Goal: Task Accomplishment & Management: Use online tool/utility

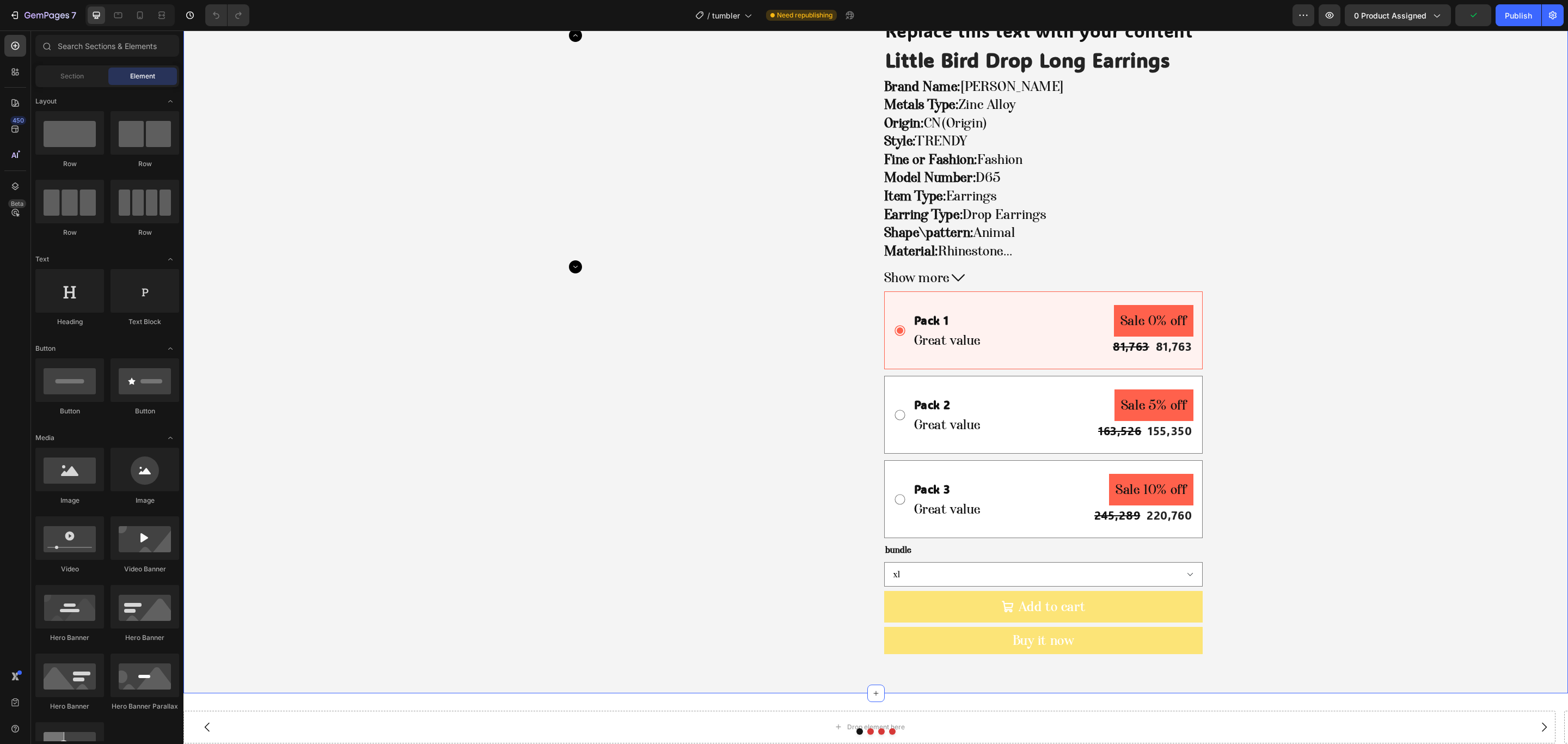
scroll to position [82, 0]
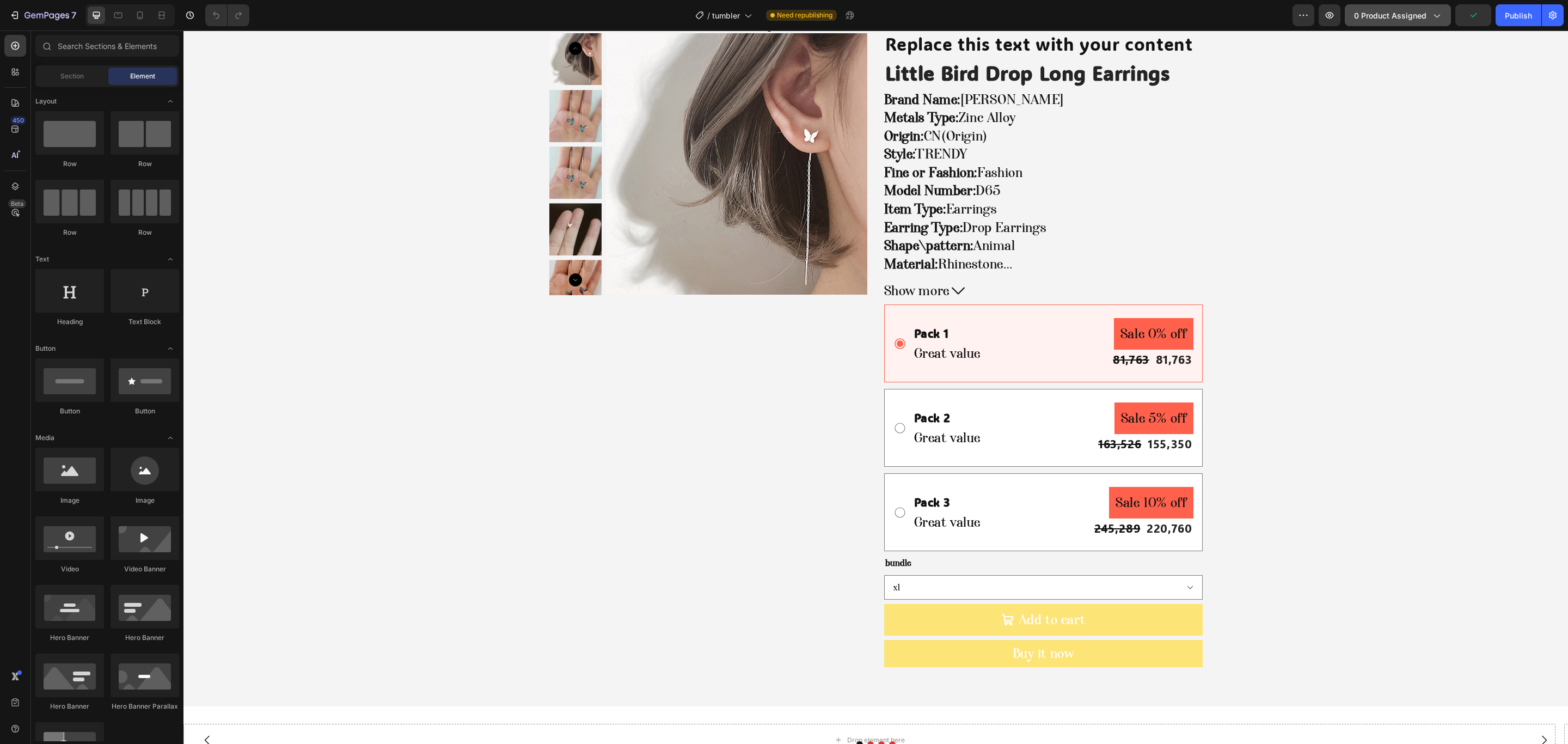
click at [1369, 19] on span "0 product assigned" at bounding box center [1390, 15] width 72 height 12
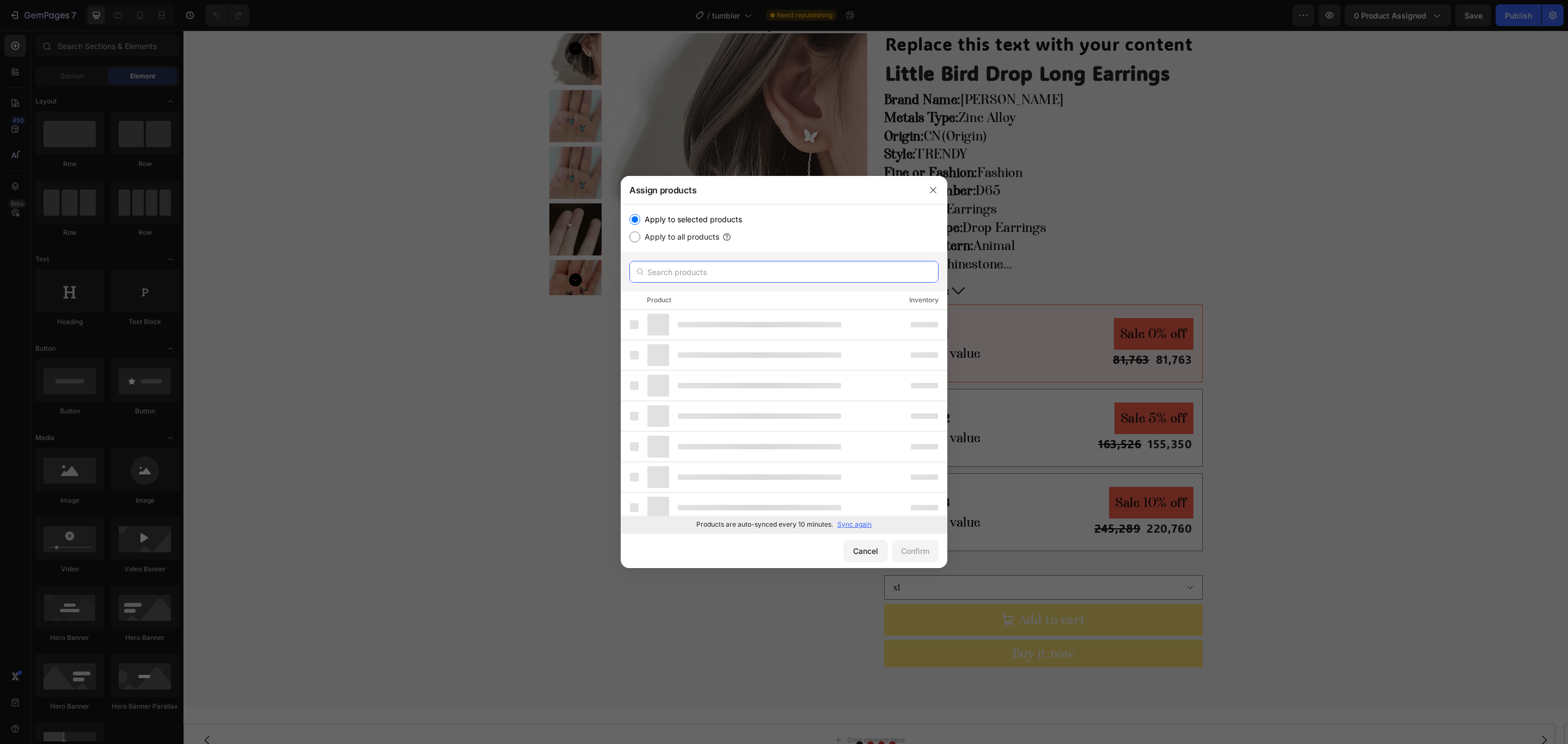
click at [683, 268] on input "text" at bounding box center [784, 272] width 309 height 22
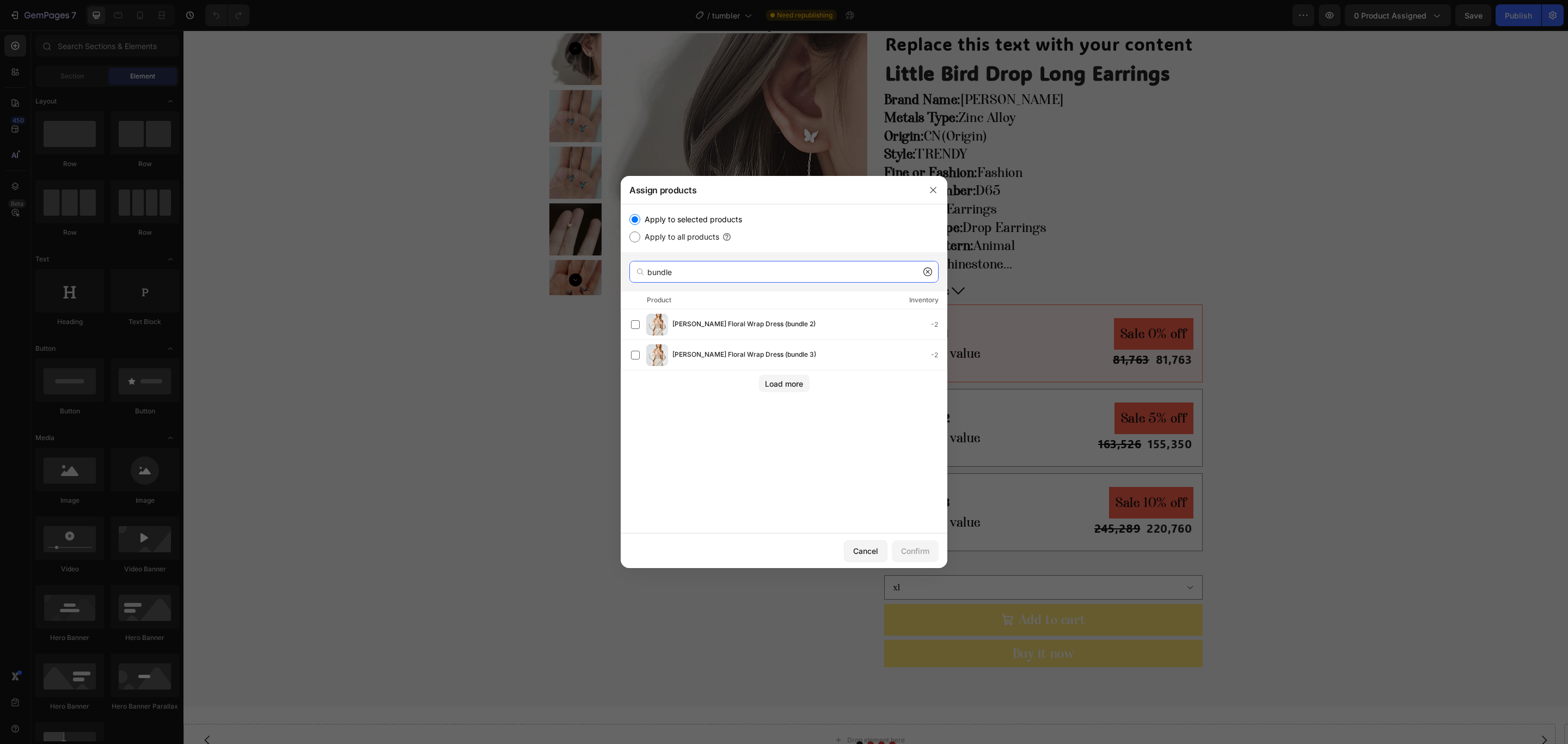
type input "bundle"
click at [925, 270] on icon at bounding box center [928, 272] width 9 height 9
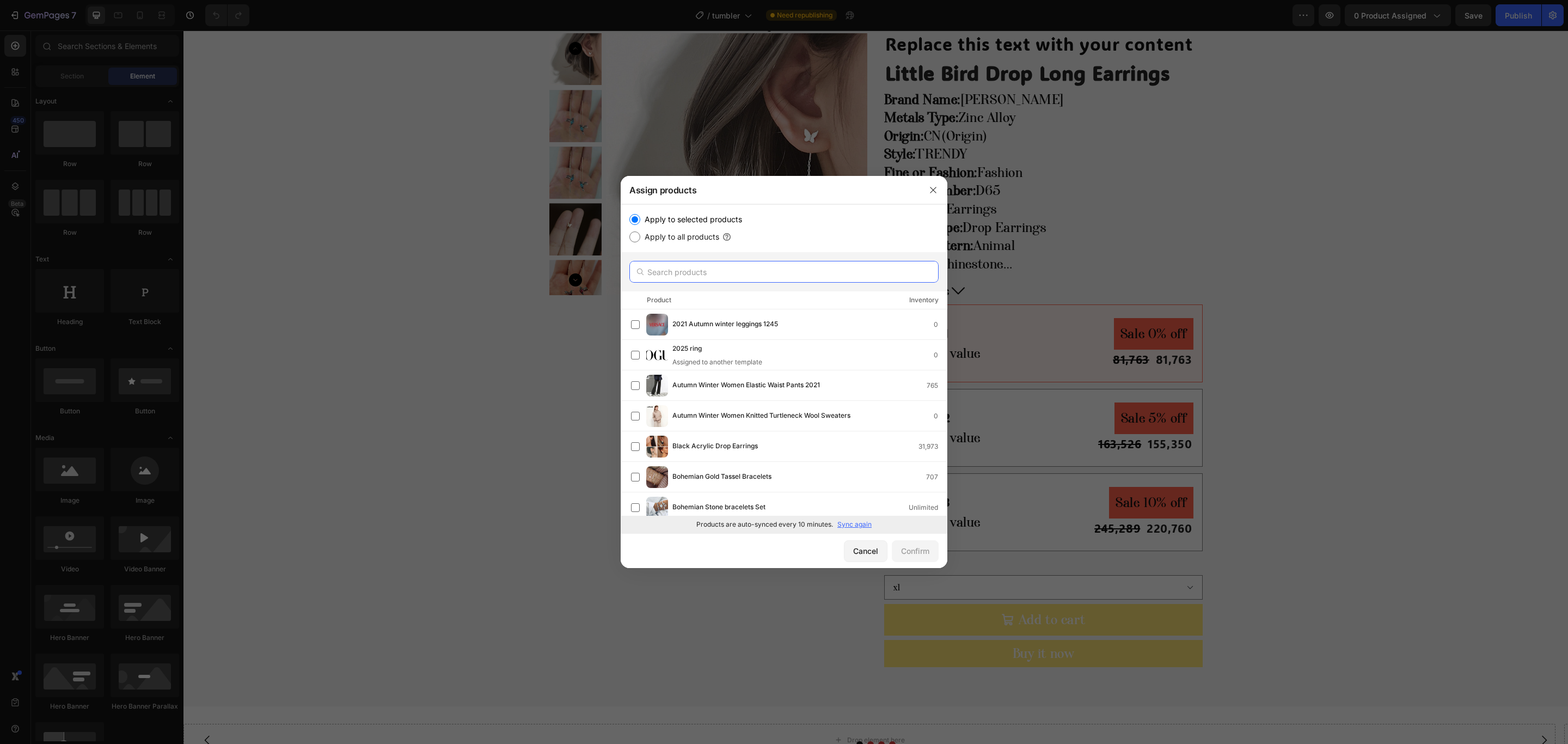
click at [698, 262] on input "text" at bounding box center [784, 272] width 309 height 22
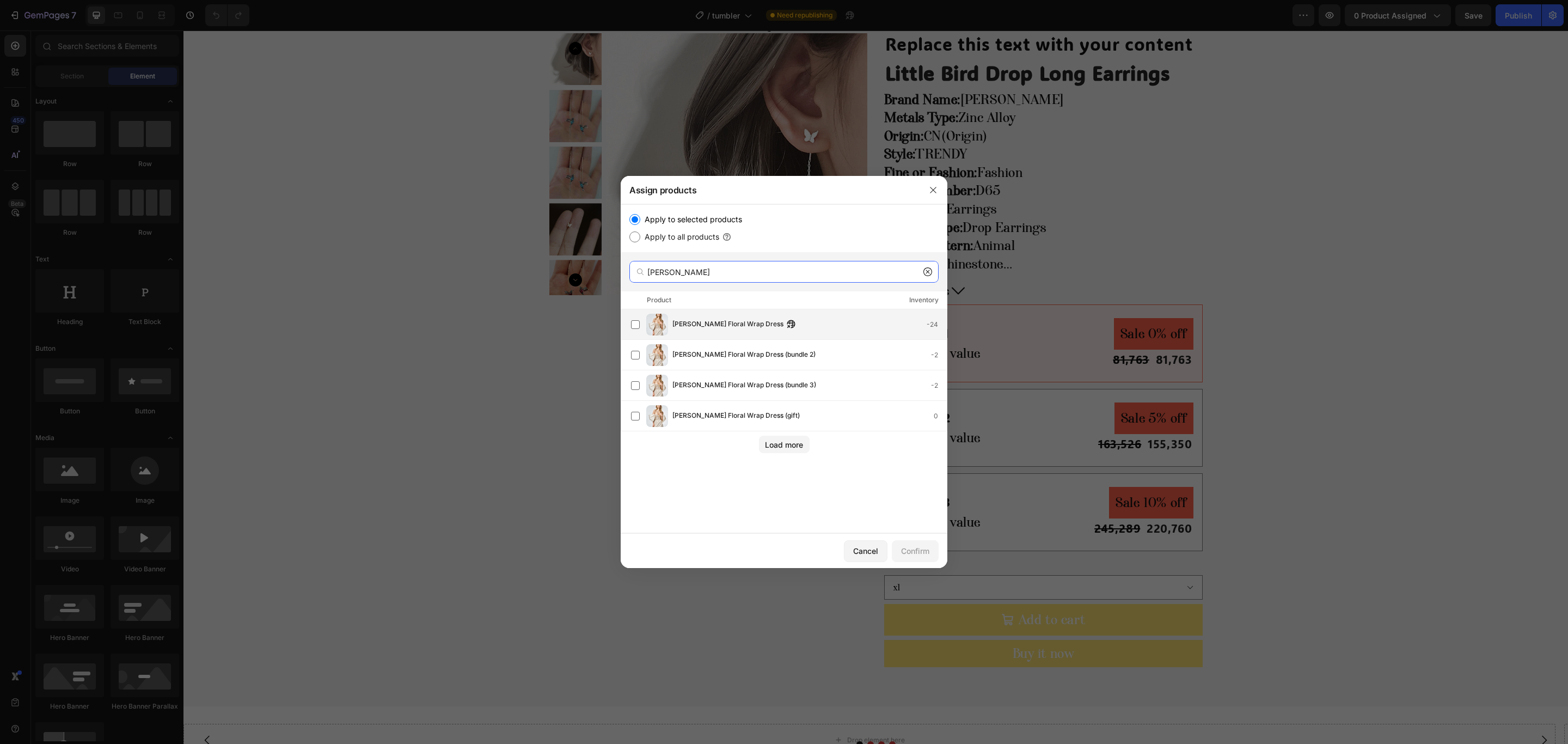
type input "[PERSON_NAME]"
click at [690, 323] on span "[PERSON_NAME] Floral Wrap Dress" at bounding box center [728, 325] width 111 height 12
click at [904, 546] on div "Confirm" at bounding box center [915, 550] width 29 height 12
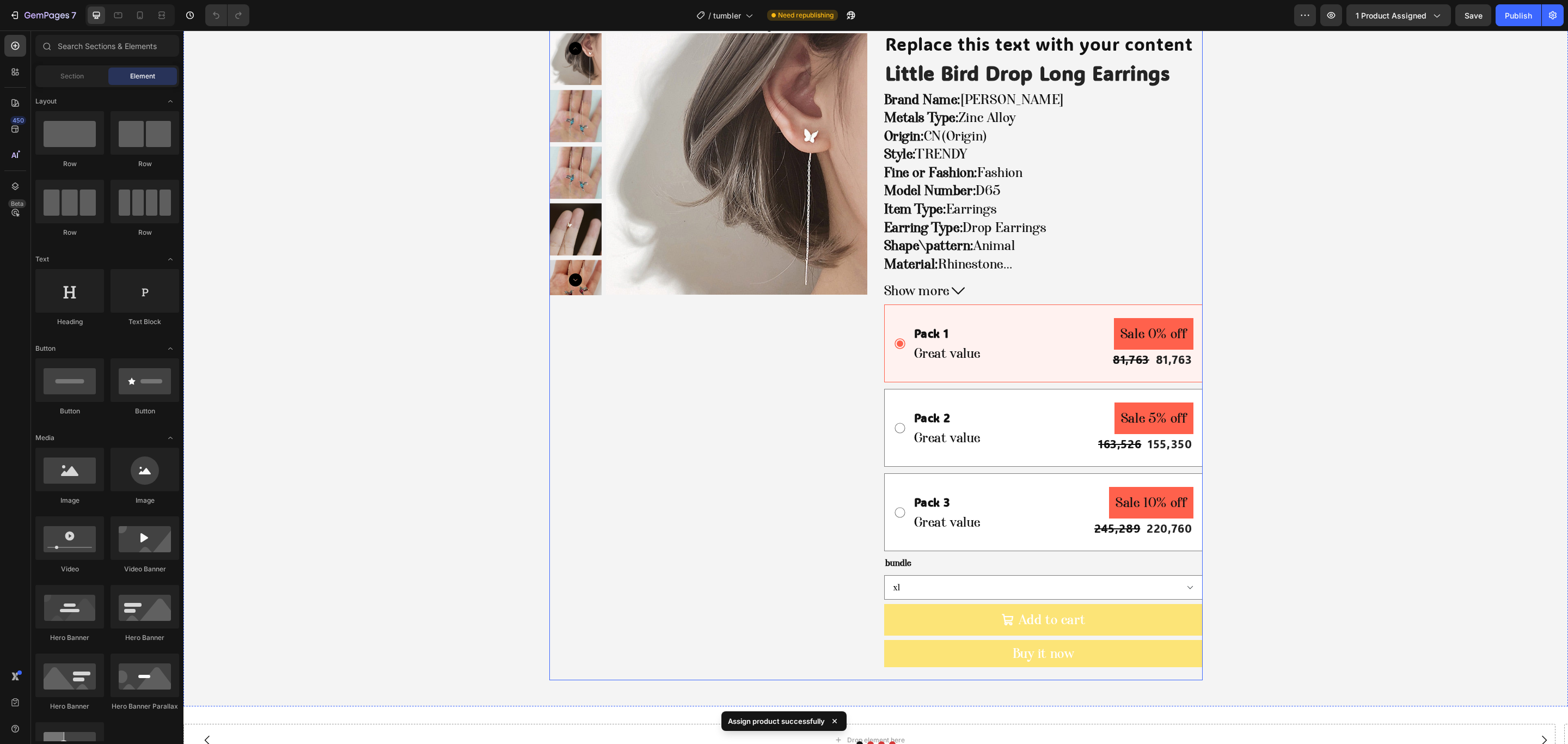
click at [740, 405] on div "Home [PERSON_NAME] Floral Wrap Dress Breadcrumb Product Images" at bounding box center [708, 347] width 318 height 665
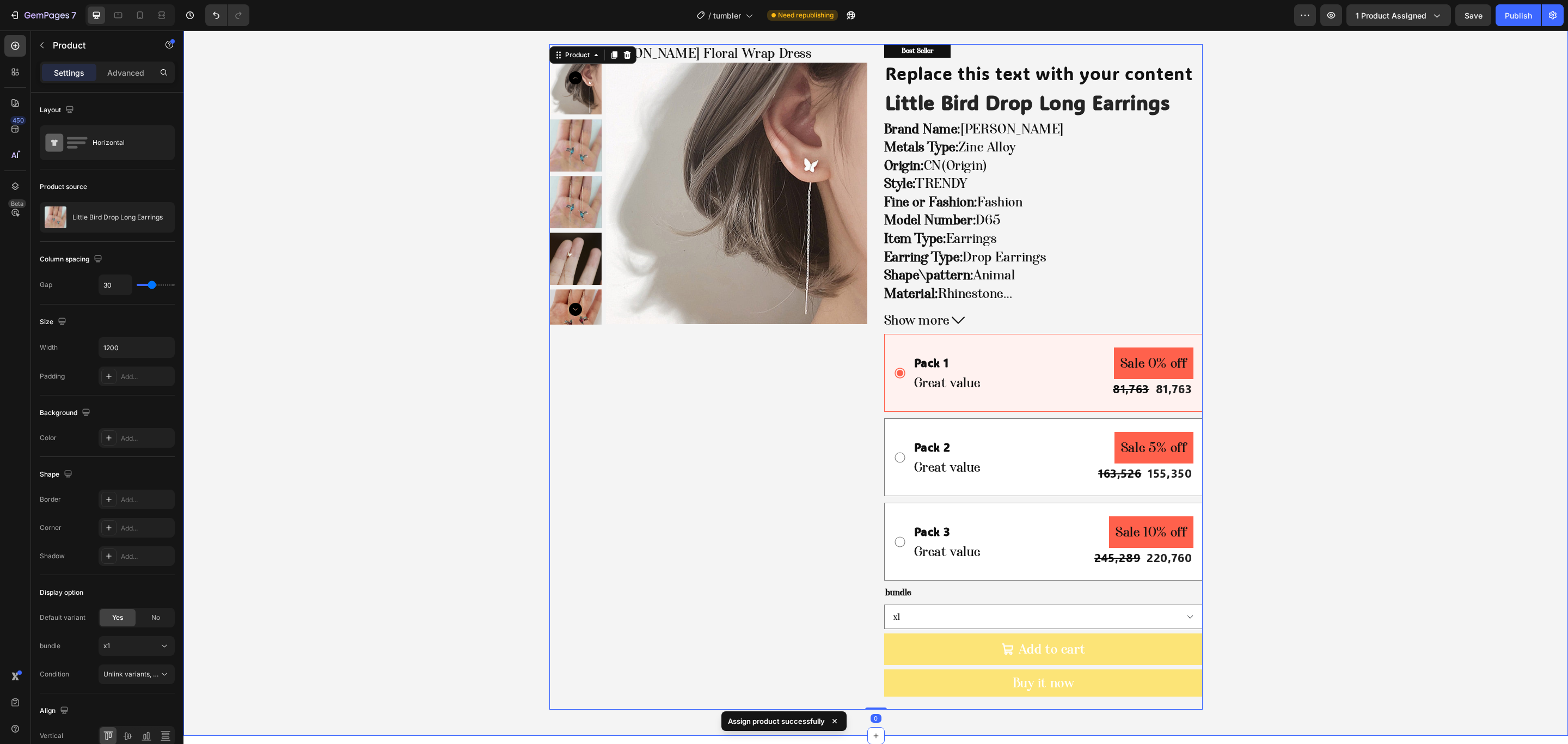
scroll to position [82, 0]
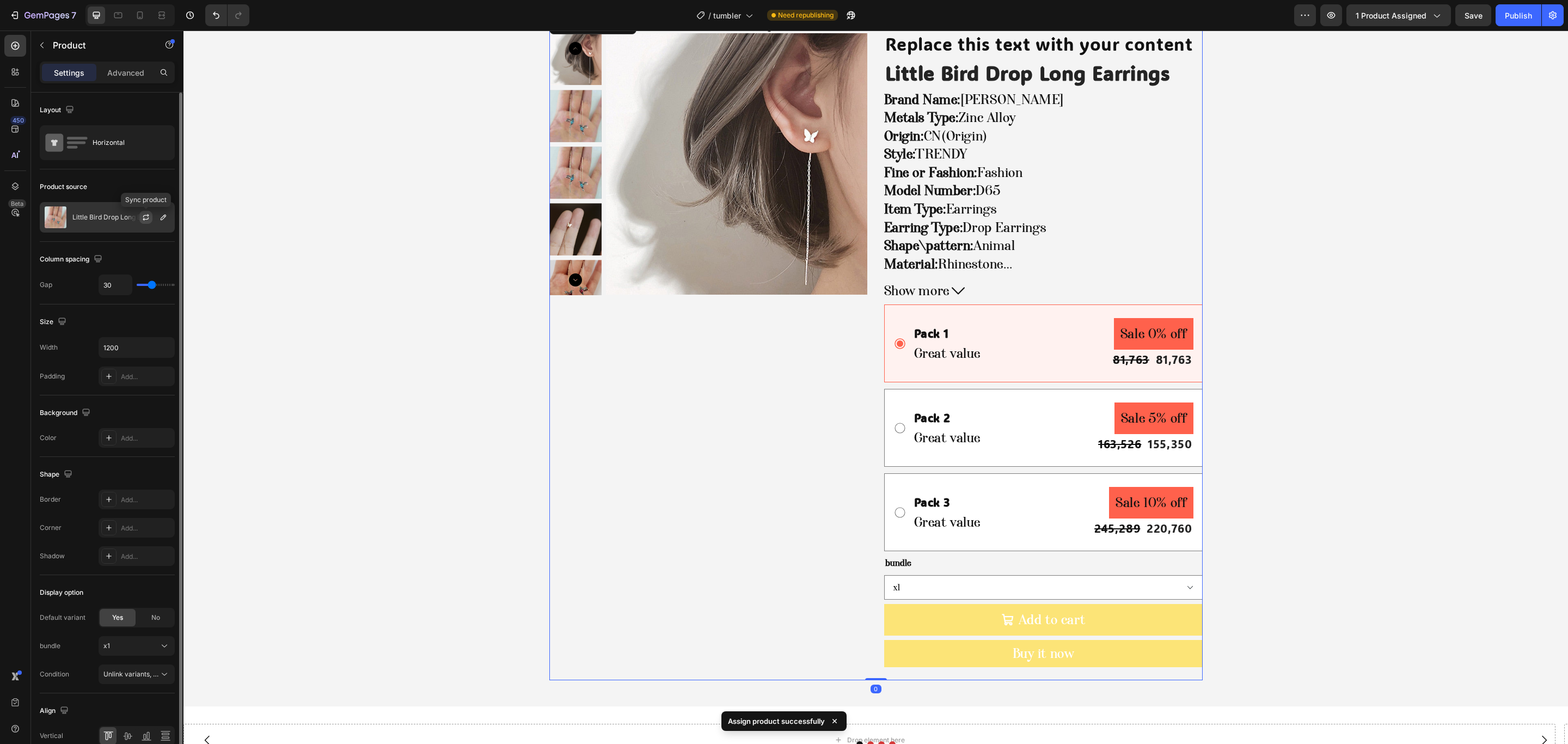
click at [141, 223] on button "button" at bounding box center [145, 217] width 13 height 13
click at [110, 219] on p "Little Bird Drop Long Earrings" at bounding box center [117, 217] width 90 height 8
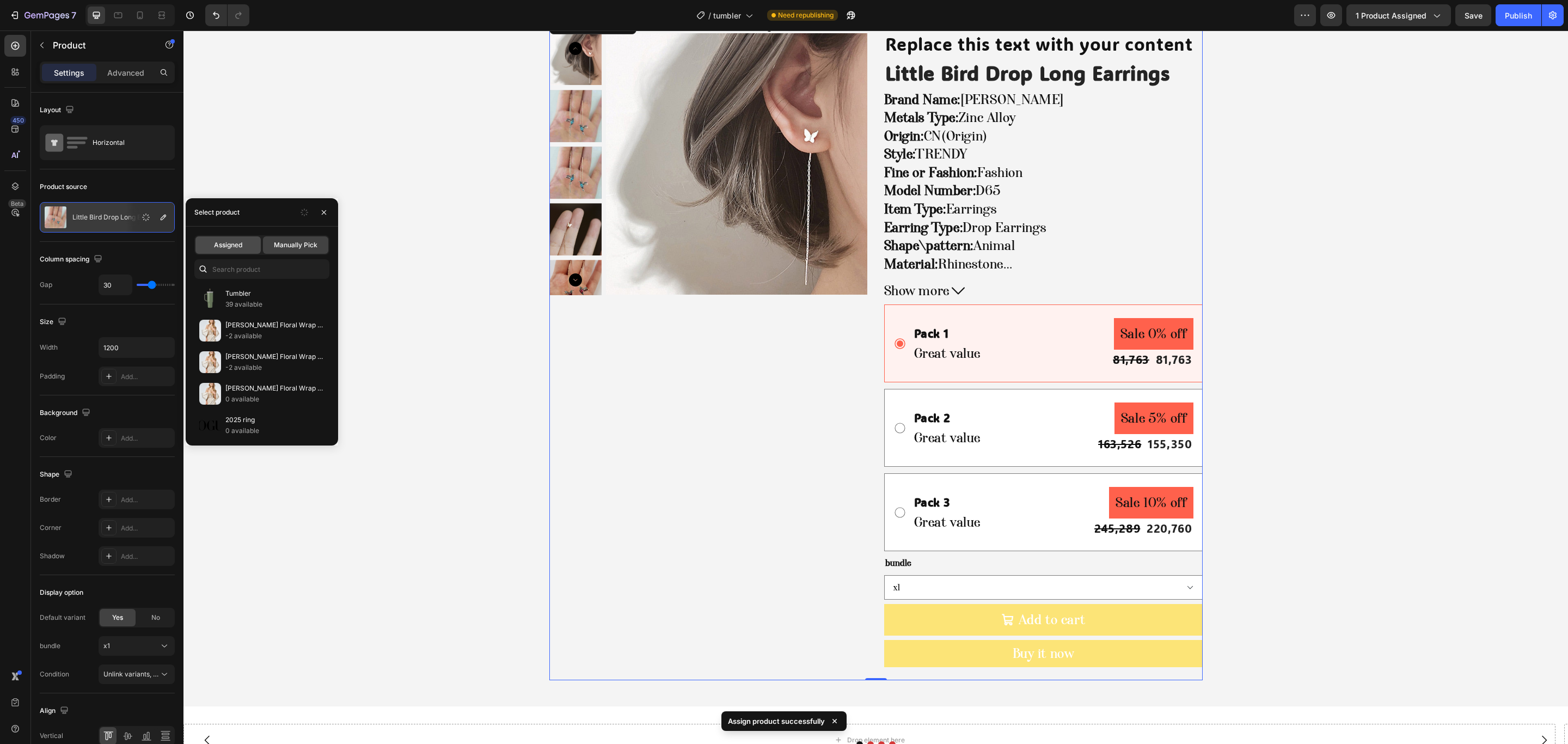
click at [239, 251] on div "Assigned" at bounding box center [228, 245] width 65 height 18
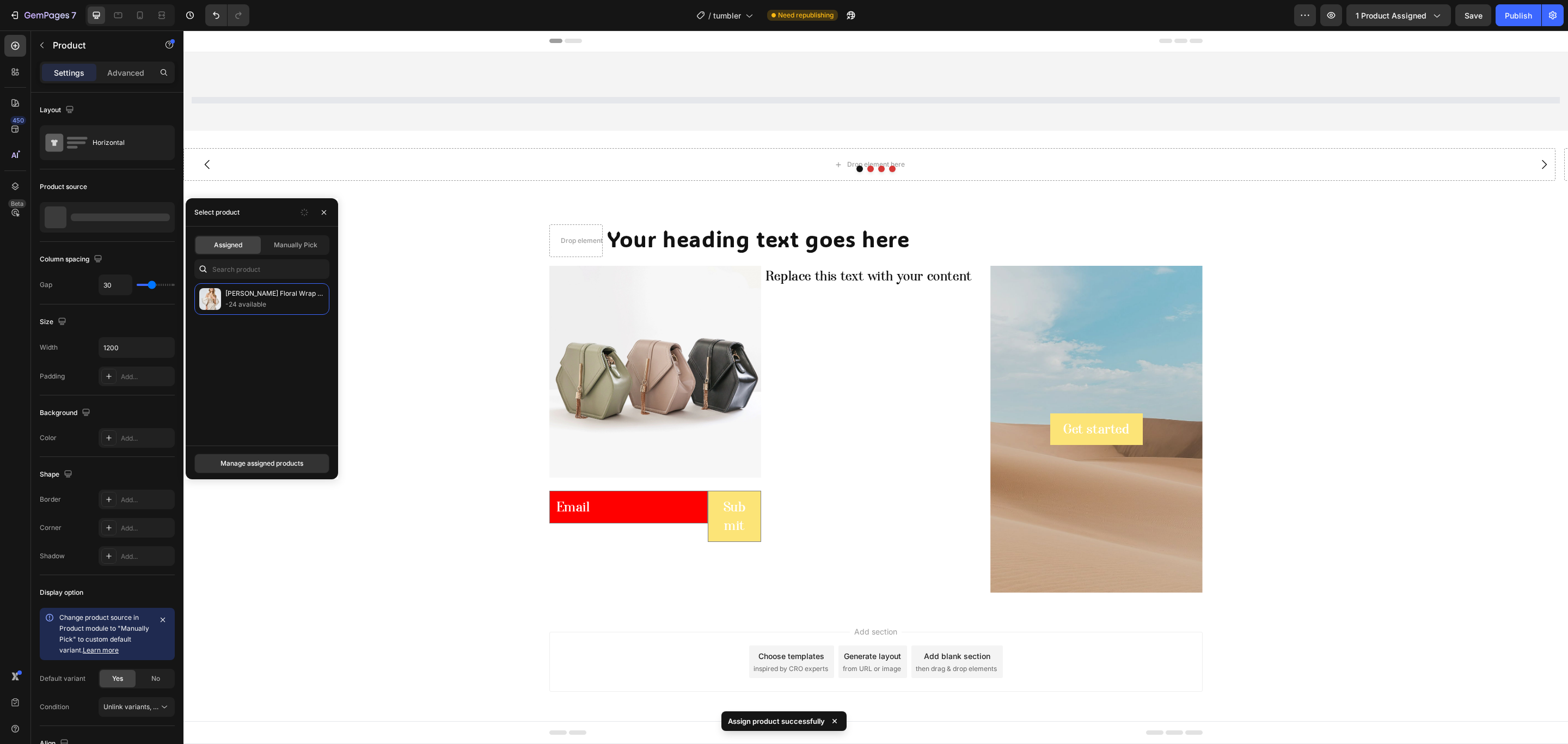
scroll to position [1, 0]
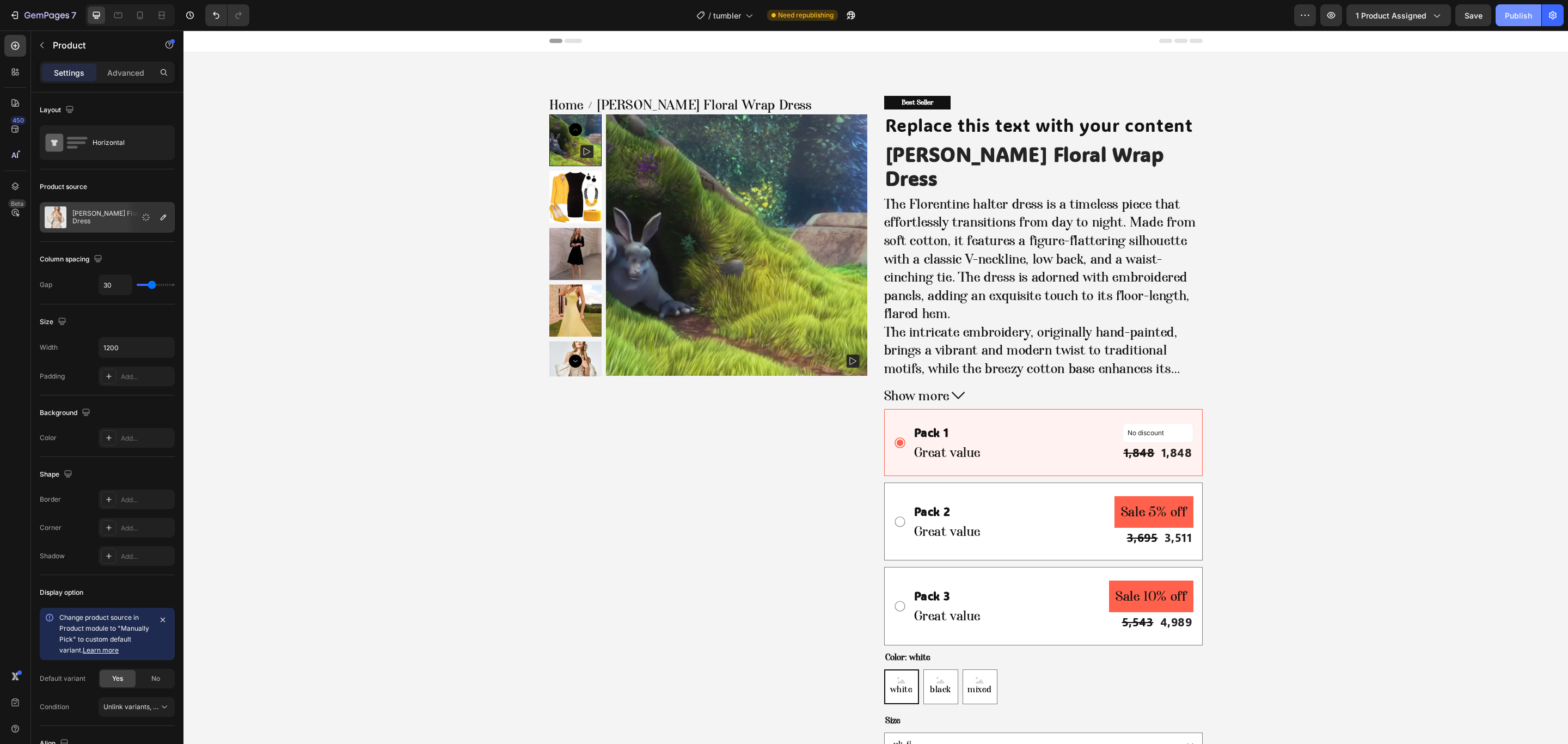
click at [1509, 22] on button "Publish" at bounding box center [1518, 15] width 46 height 22
click at [709, 264] on img at bounding box center [737, 245] width 262 height 262
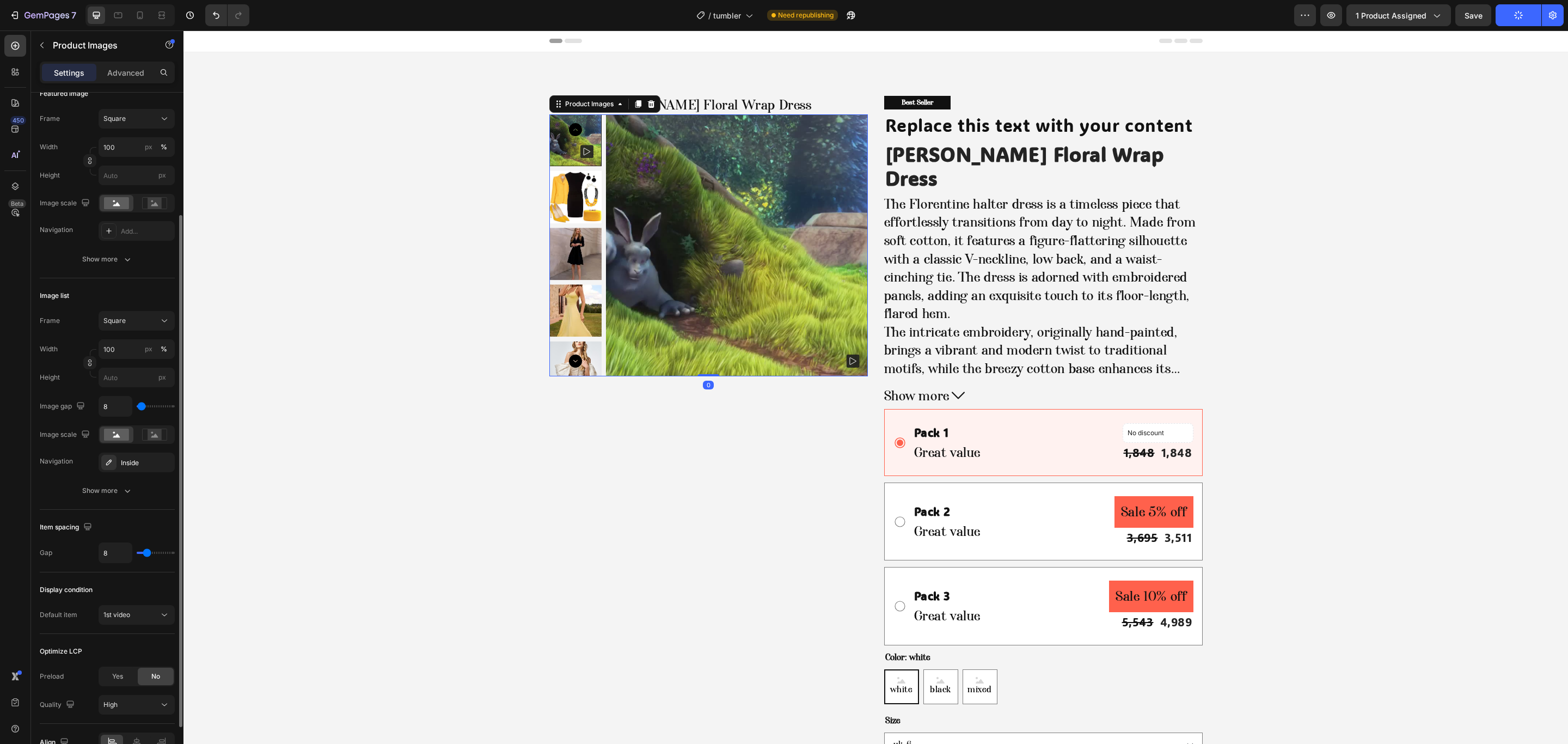
scroll to position [227, 0]
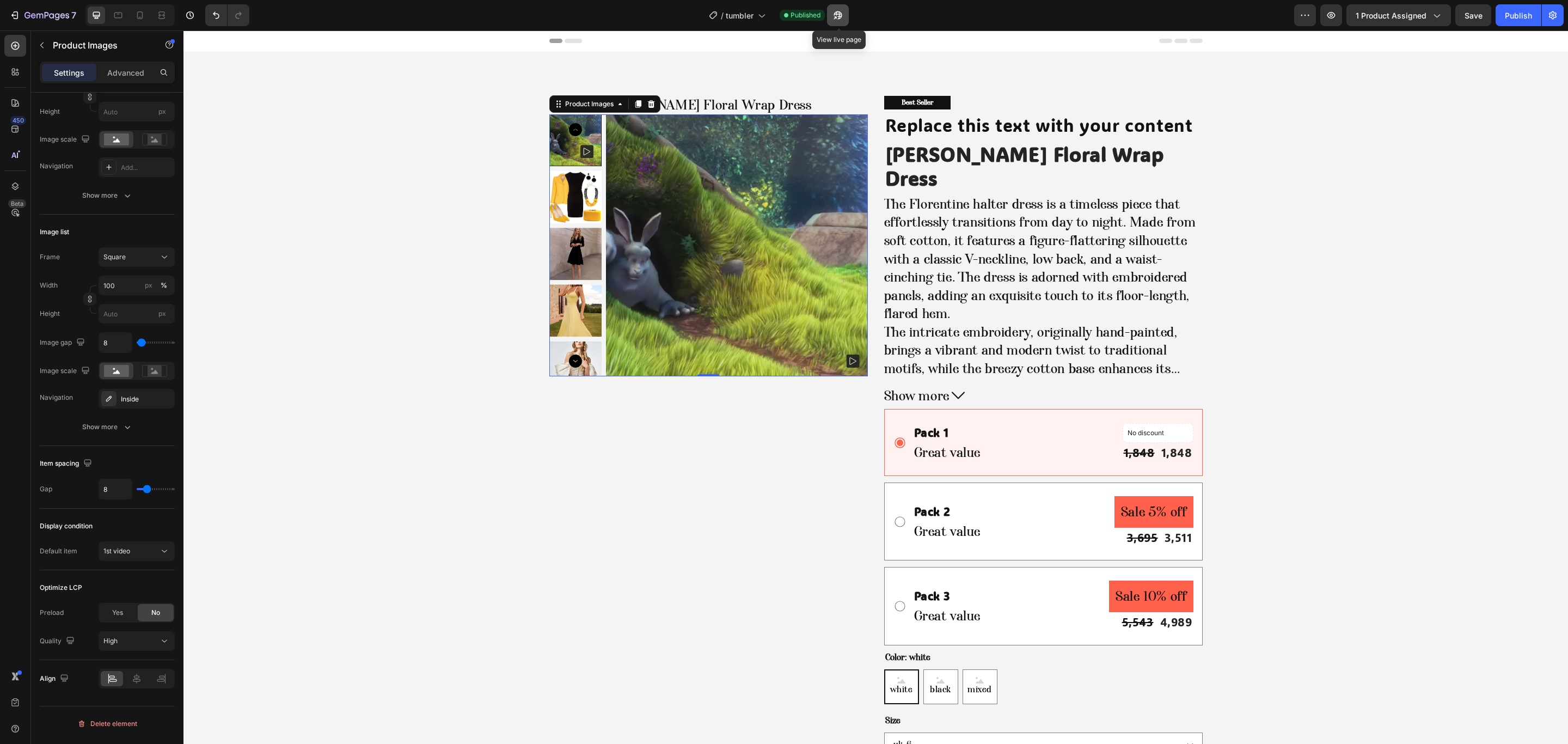
click at [835, 18] on icon "button" at bounding box center [838, 15] width 11 height 11
click at [132, 561] on button "1st video" at bounding box center [136, 551] width 76 height 19
click at [366, 644] on div "Home [PERSON_NAME] Floral Wrap Dress Breadcrumb Product Images 0 Best Seller Te…" at bounding box center [876, 466] width 1368 height 741
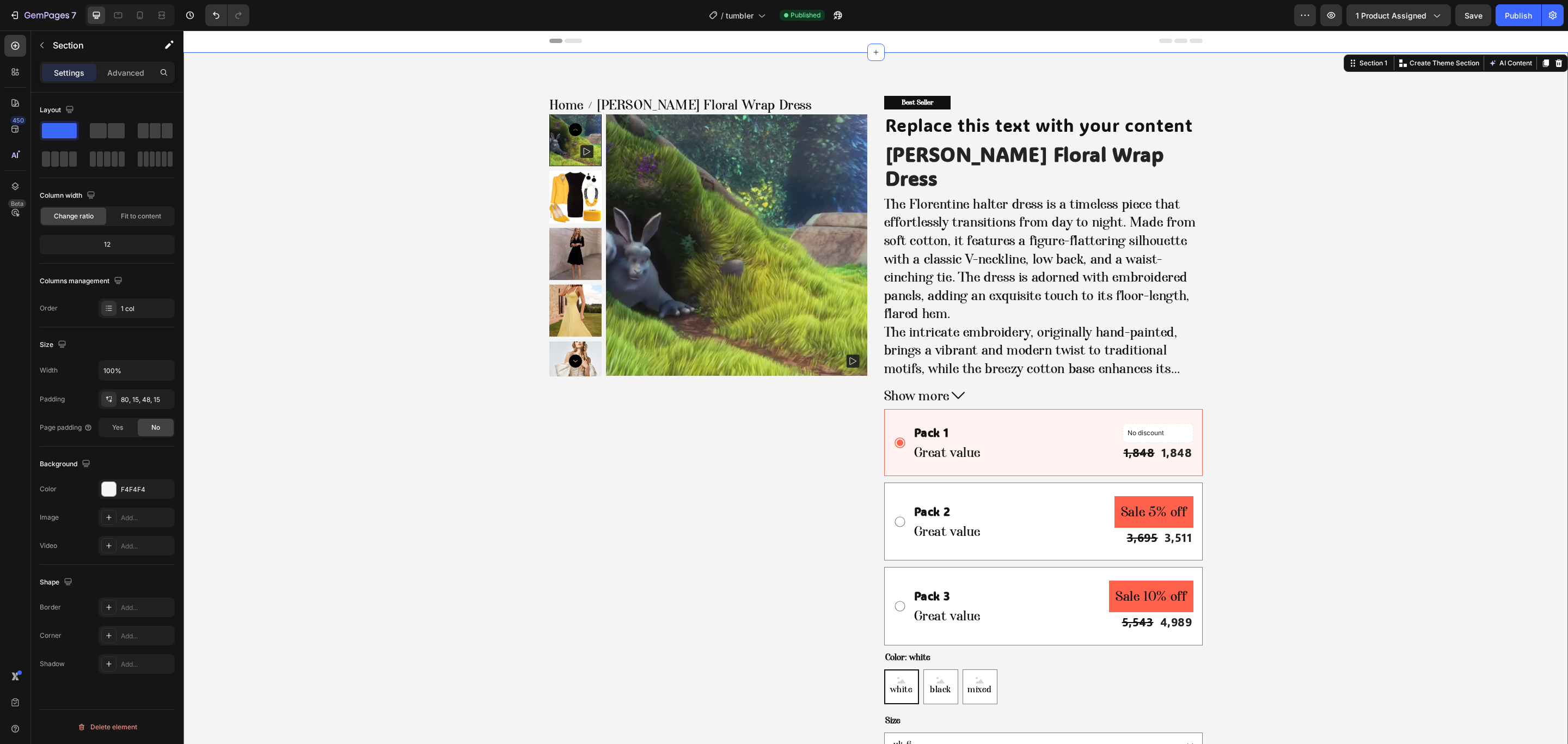
scroll to position [0, 0]
click at [746, 343] on img at bounding box center [737, 245] width 262 height 262
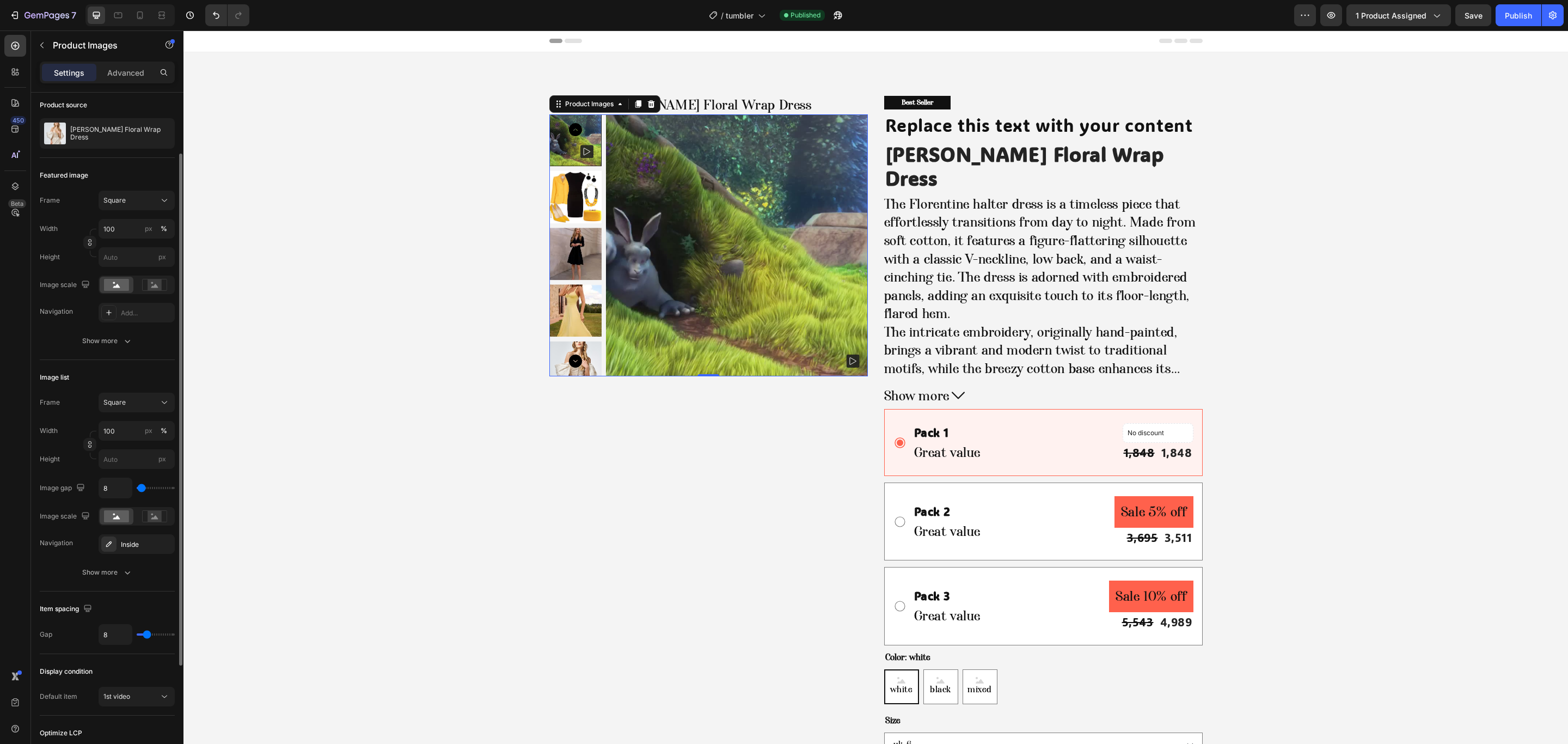
scroll to position [227, 0]
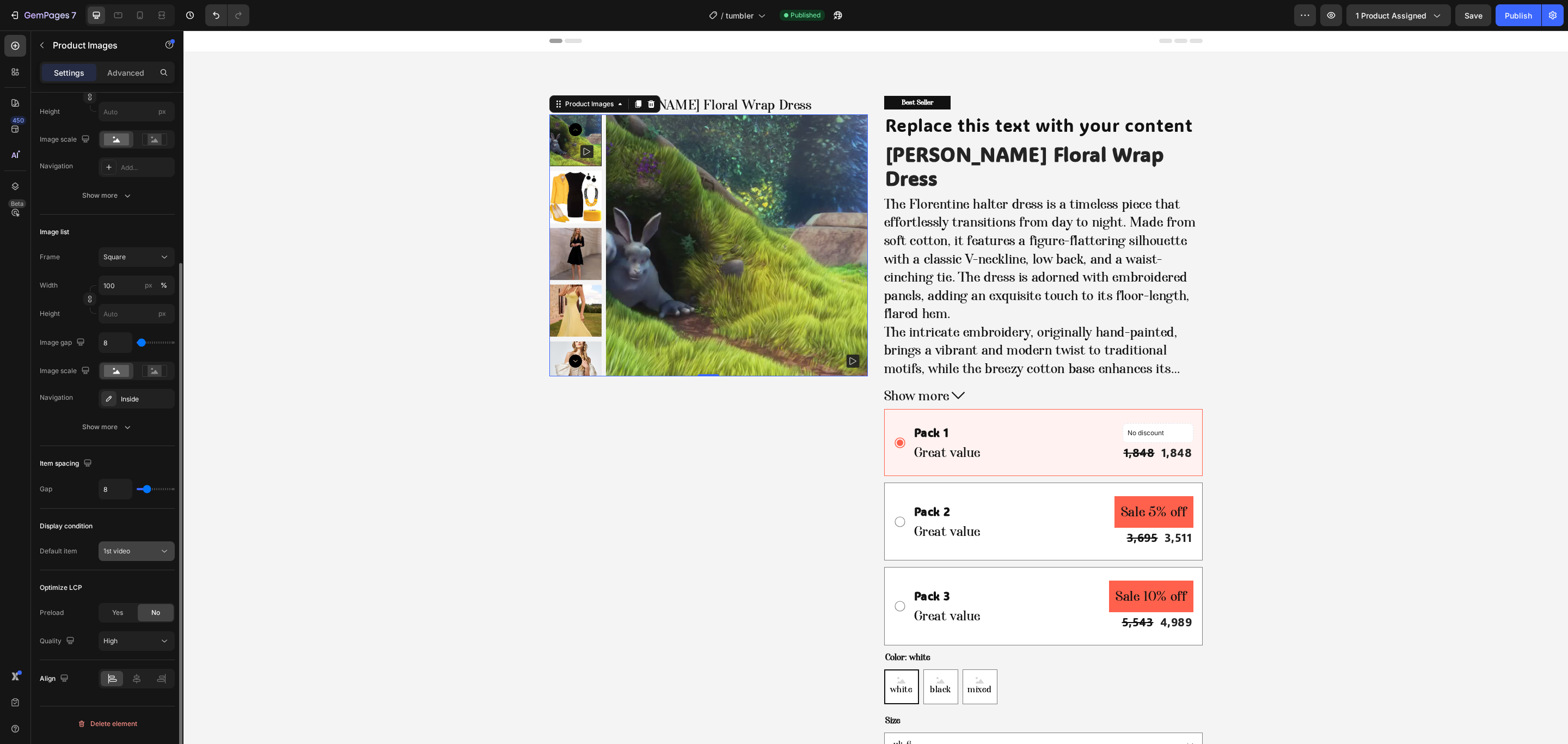
click at [121, 556] on span "1st video" at bounding box center [117, 551] width 27 height 10
click at [123, 608] on div "1st image" at bounding box center [125, 601] width 89 height 21
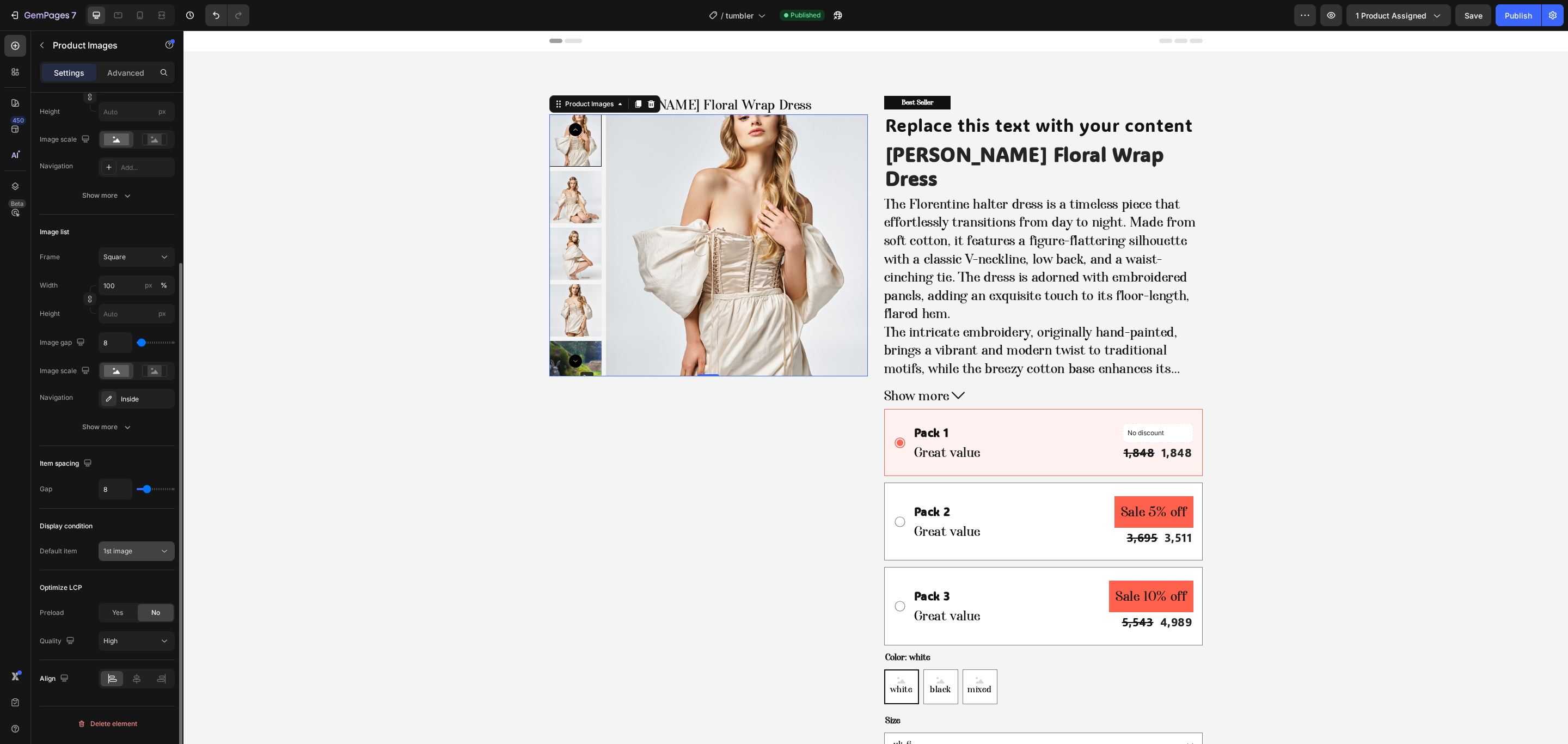
click at [144, 556] on div "1st image" at bounding box center [131, 551] width 55 height 10
click at [128, 632] on div "1st video" at bounding box center [125, 642] width 89 height 21
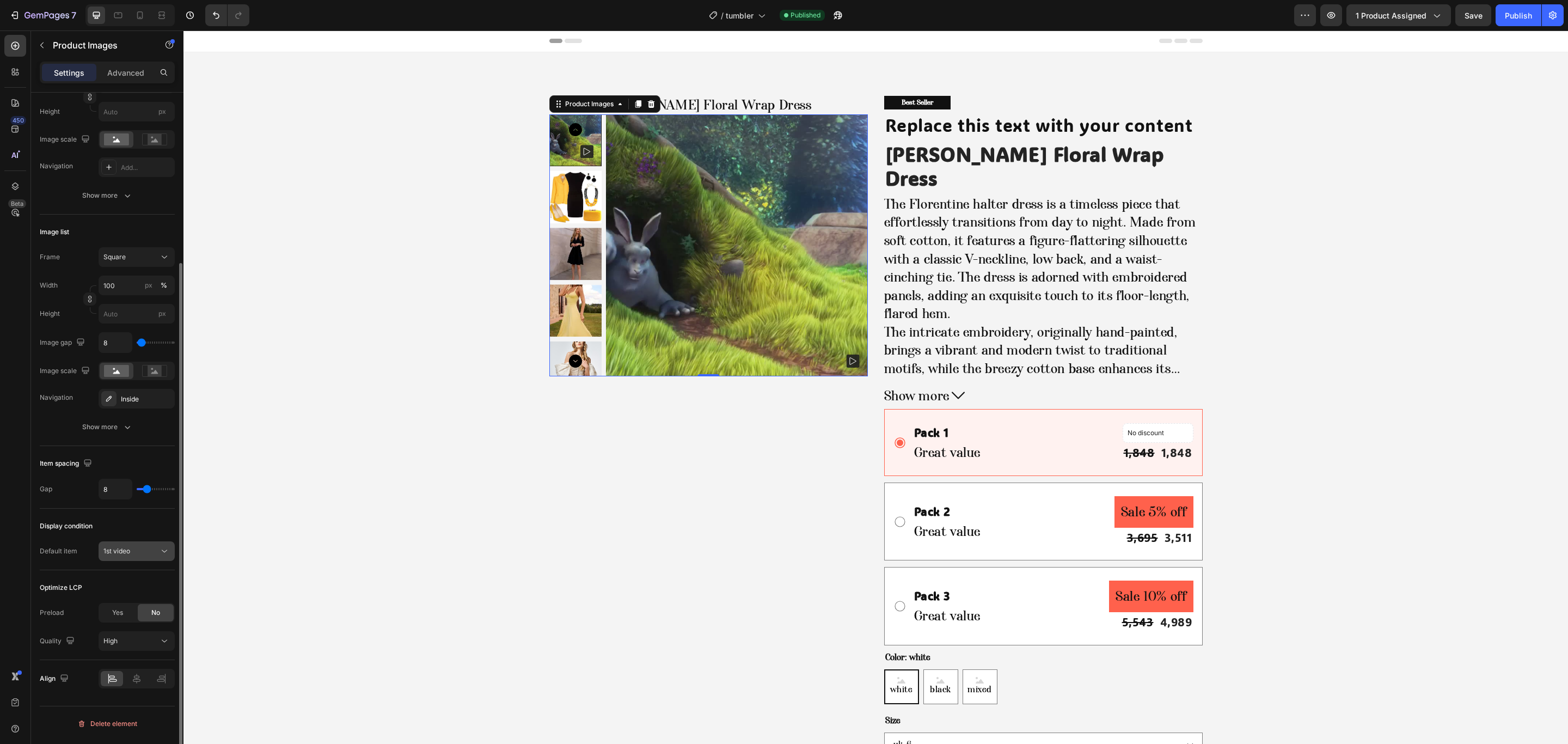
click at [136, 555] on div "1st video" at bounding box center [131, 551] width 55 height 10
click at [132, 627] on p "1st video" at bounding box center [135, 622] width 62 height 10
click at [105, 549] on span "1st video" at bounding box center [117, 550] width 27 height 8
click at [133, 578] on span "1st available variant" at bounding box center [134, 580] width 61 height 10
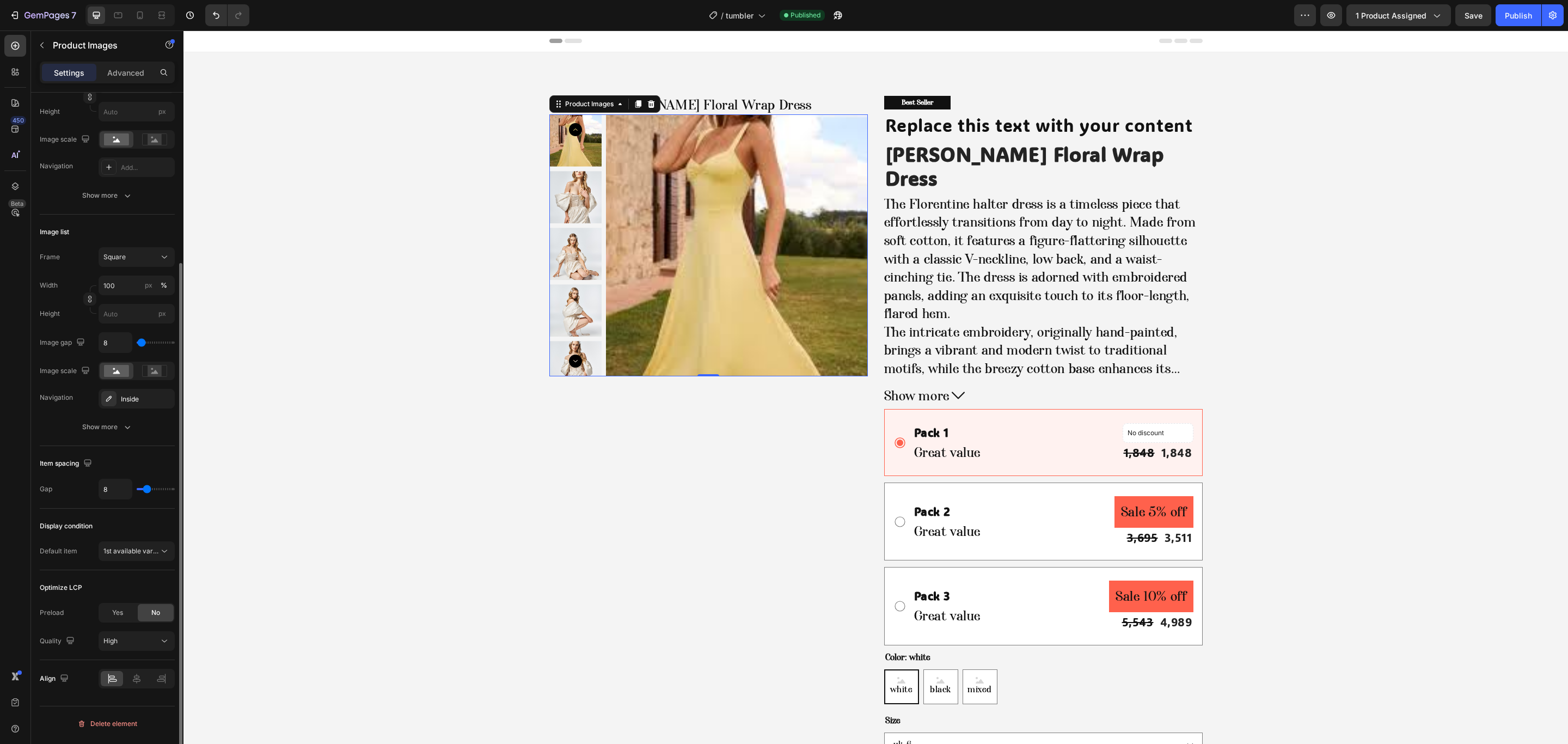
click at [117, 565] on div "Display condition Default item 1st available variant" at bounding box center [107, 539] width 135 height 61
click at [121, 556] on span "1st available variant" at bounding box center [131, 551] width 55 height 10
click at [127, 632] on div "1st video" at bounding box center [125, 642] width 89 height 21
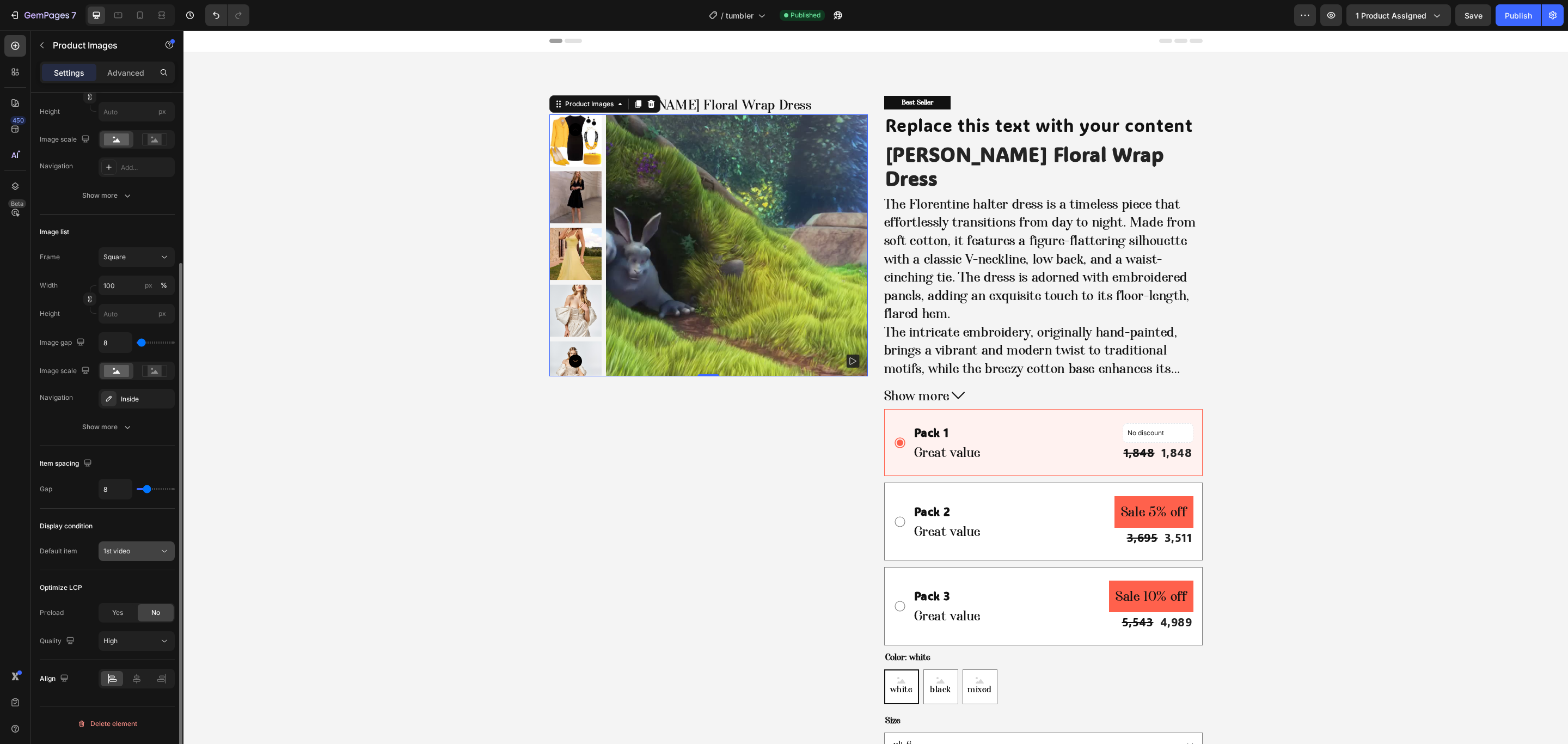
click at [113, 560] on button "1st video" at bounding box center [136, 551] width 76 height 19
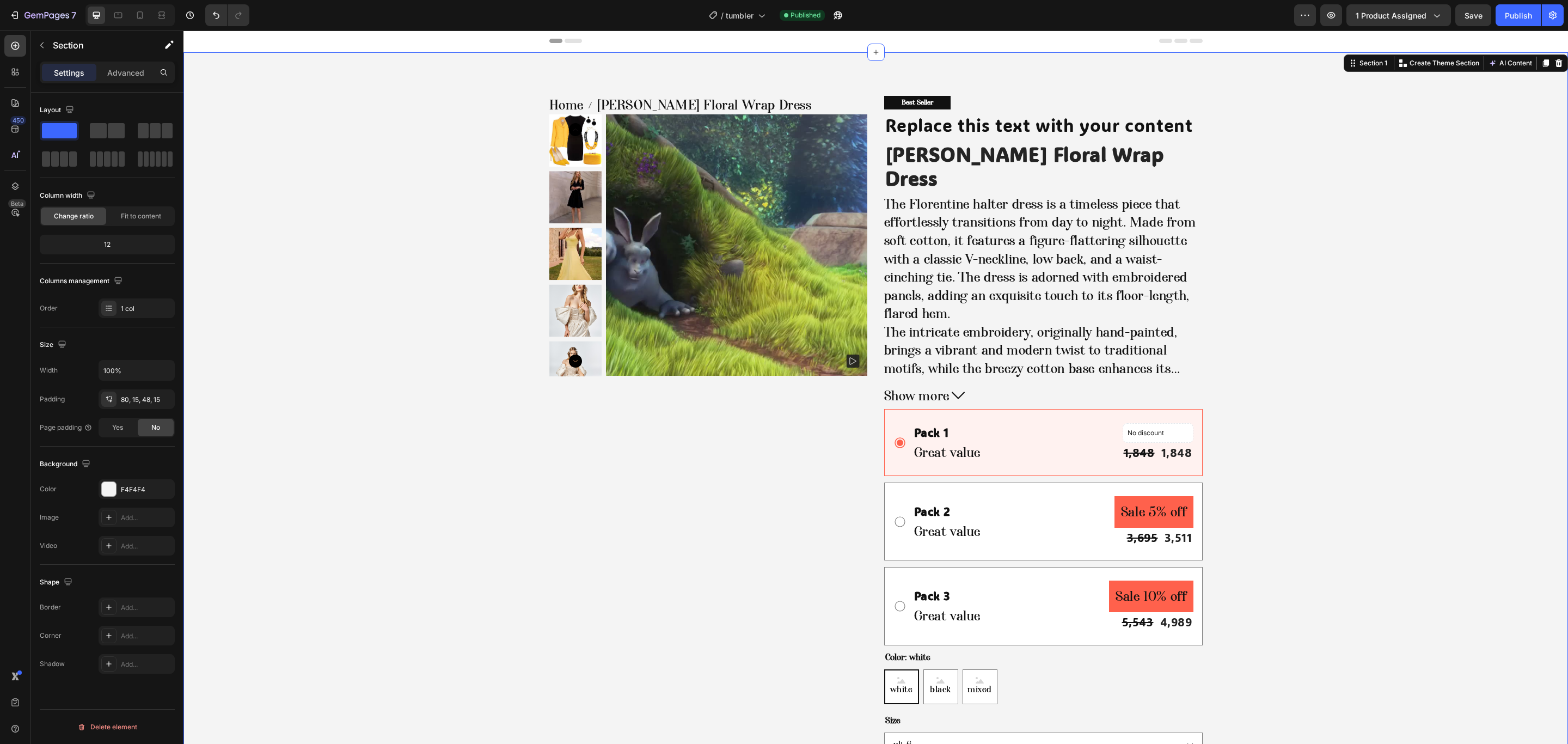
click at [318, 630] on div "Home [PERSON_NAME] Floral Wrap Dress Breadcrumb Product Images Best Seller Text…" at bounding box center [876, 466] width 1368 height 741
click at [688, 283] on img at bounding box center [737, 245] width 262 height 262
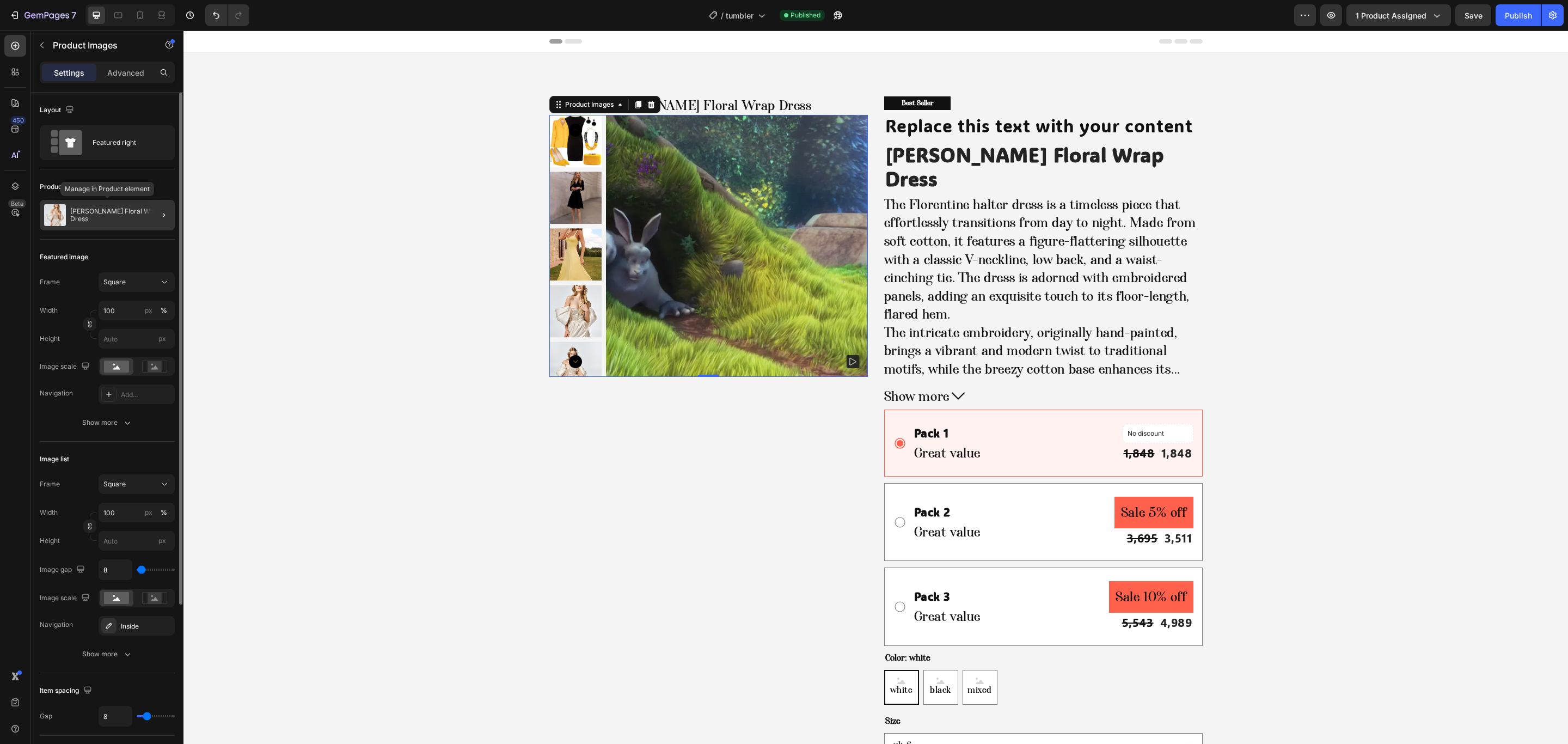
drag, startPoint x: 100, startPoint y: 211, endPoint x: 60, endPoint y: 251, distance: 56.6
click at [100, 211] on p "[PERSON_NAME] Floral Wrap Dress" at bounding box center [120, 215] width 100 height 15
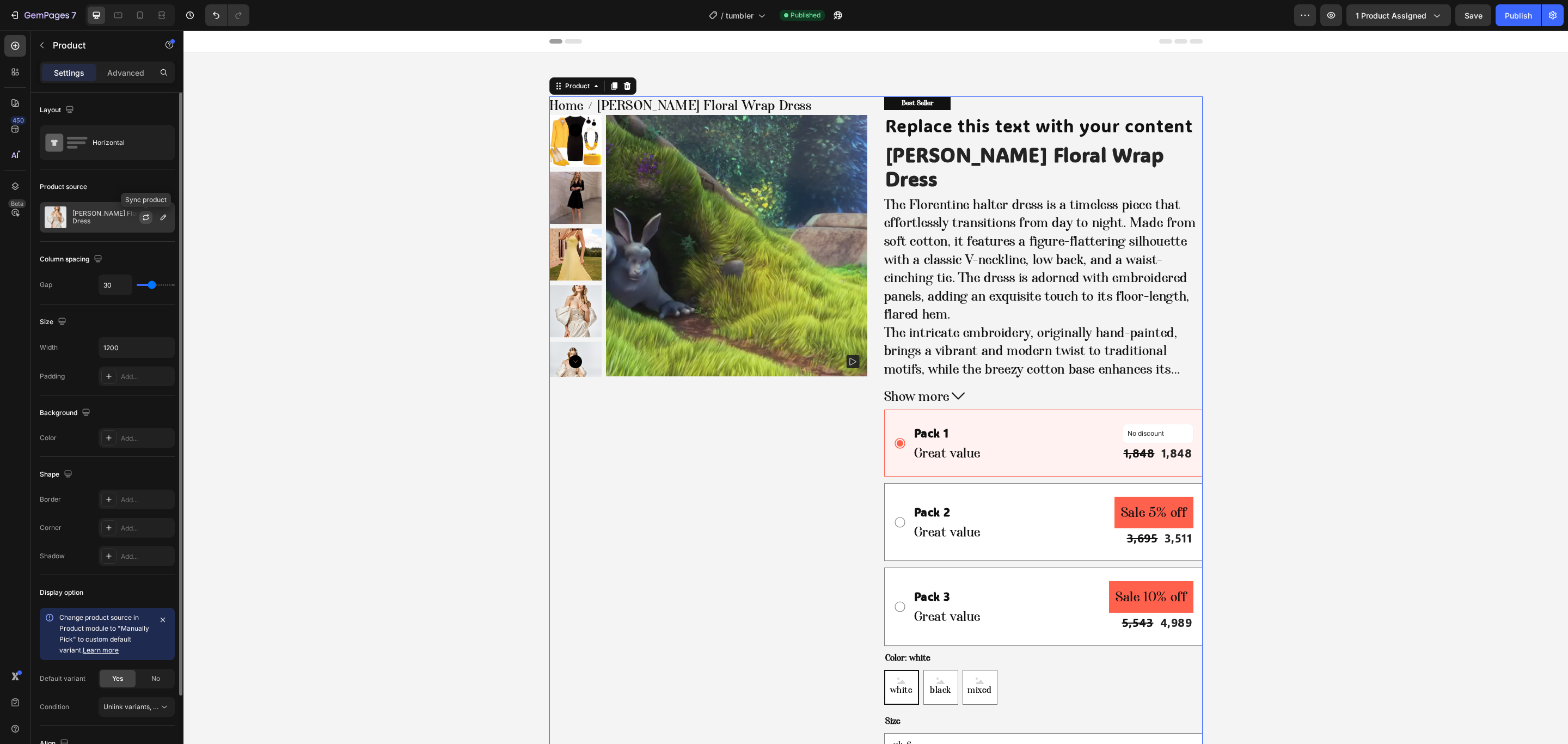
click at [147, 219] on icon "button" at bounding box center [145, 219] width 6 height 3
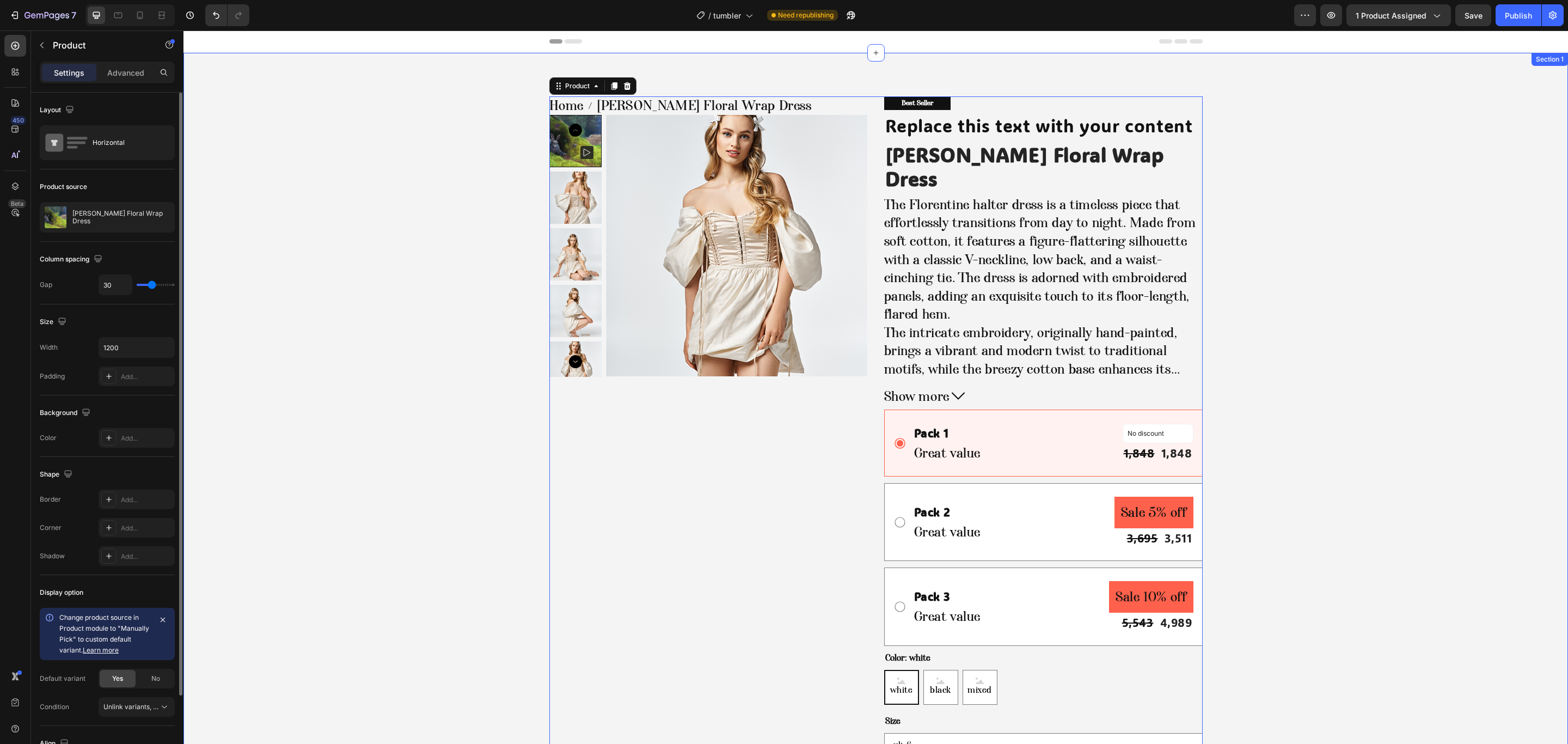
click at [631, 240] on img at bounding box center [737, 246] width 262 height 262
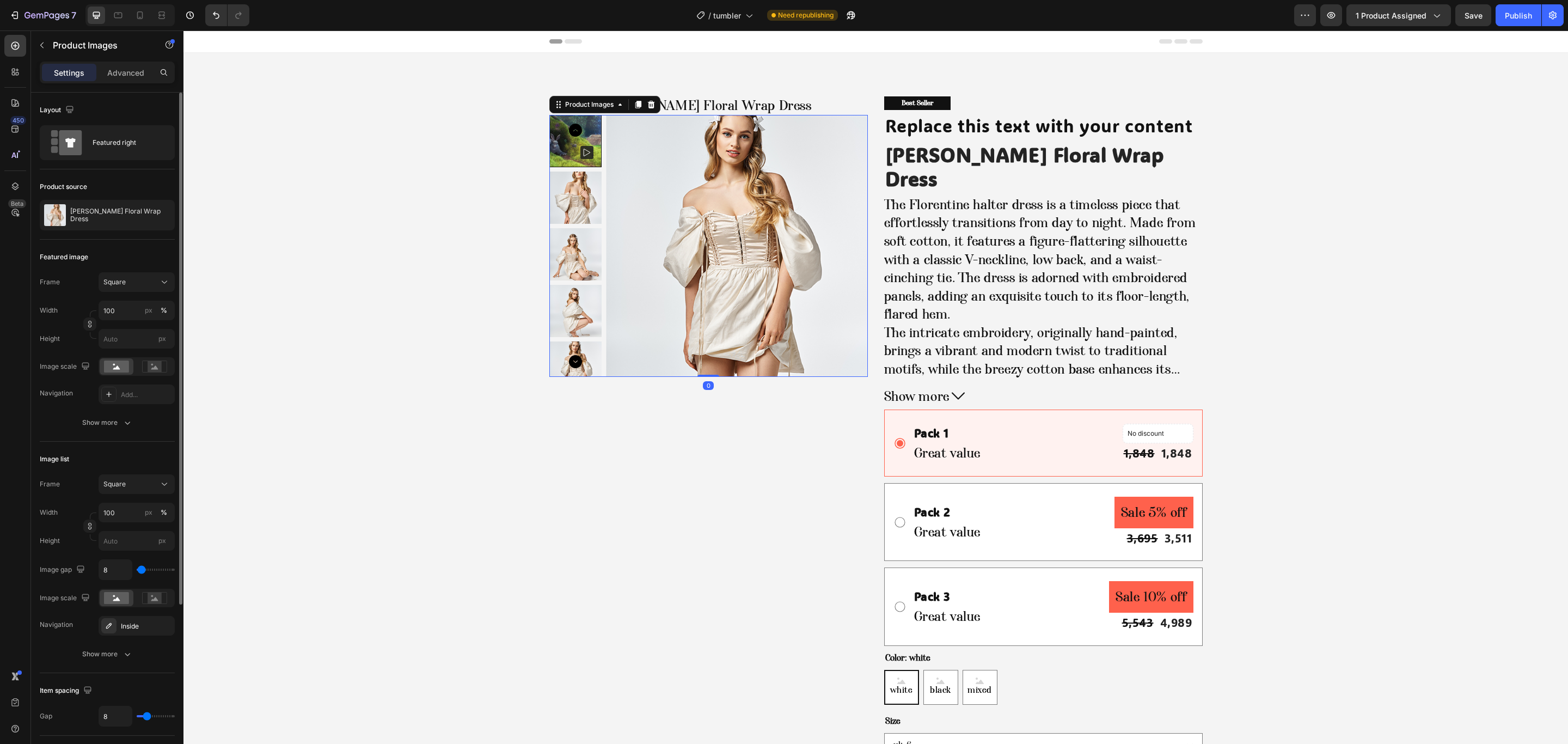
scroll to position [82, 0]
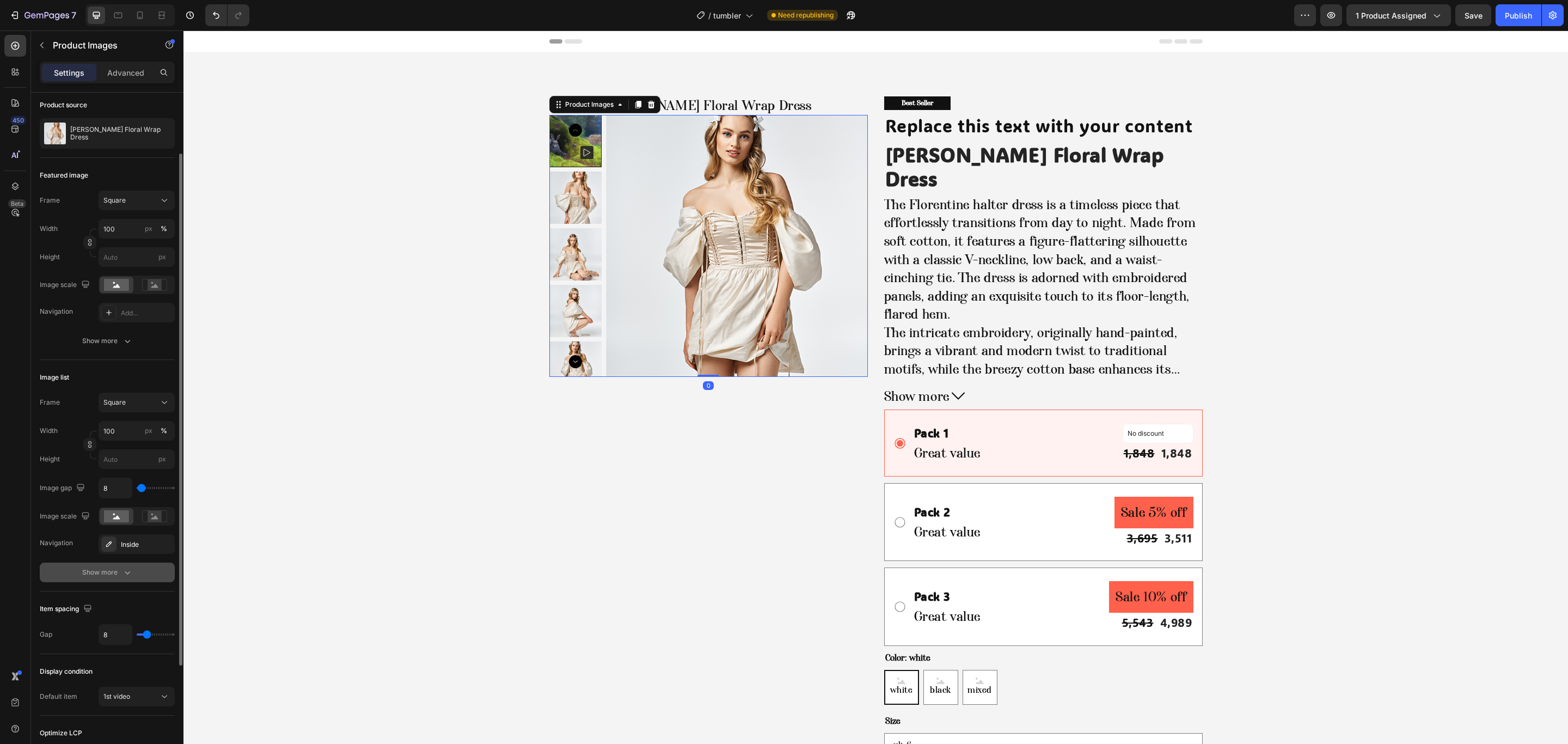
click at [101, 574] on div "Show more" at bounding box center [107, 572] width 51 height 11
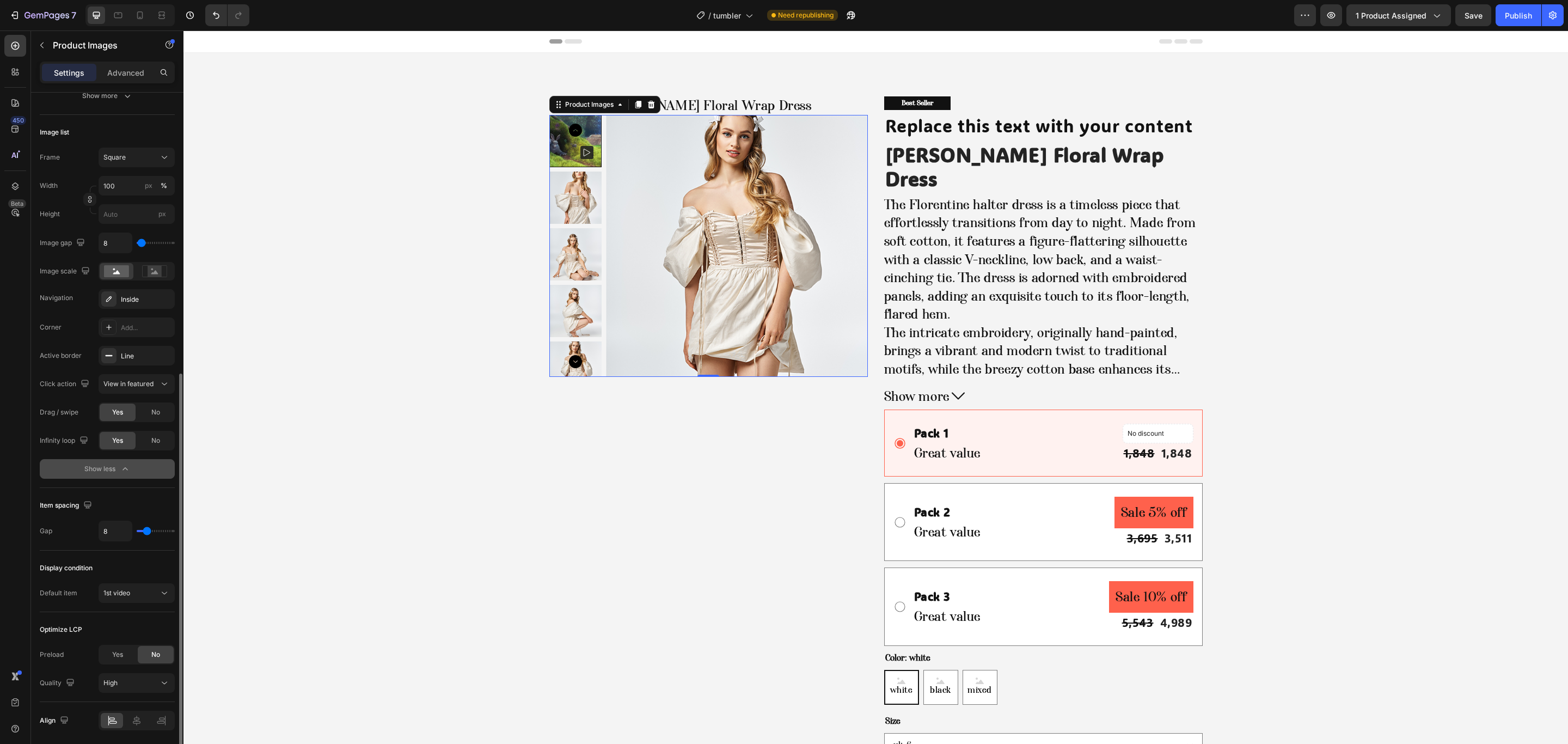
scroll to position [368, 0]
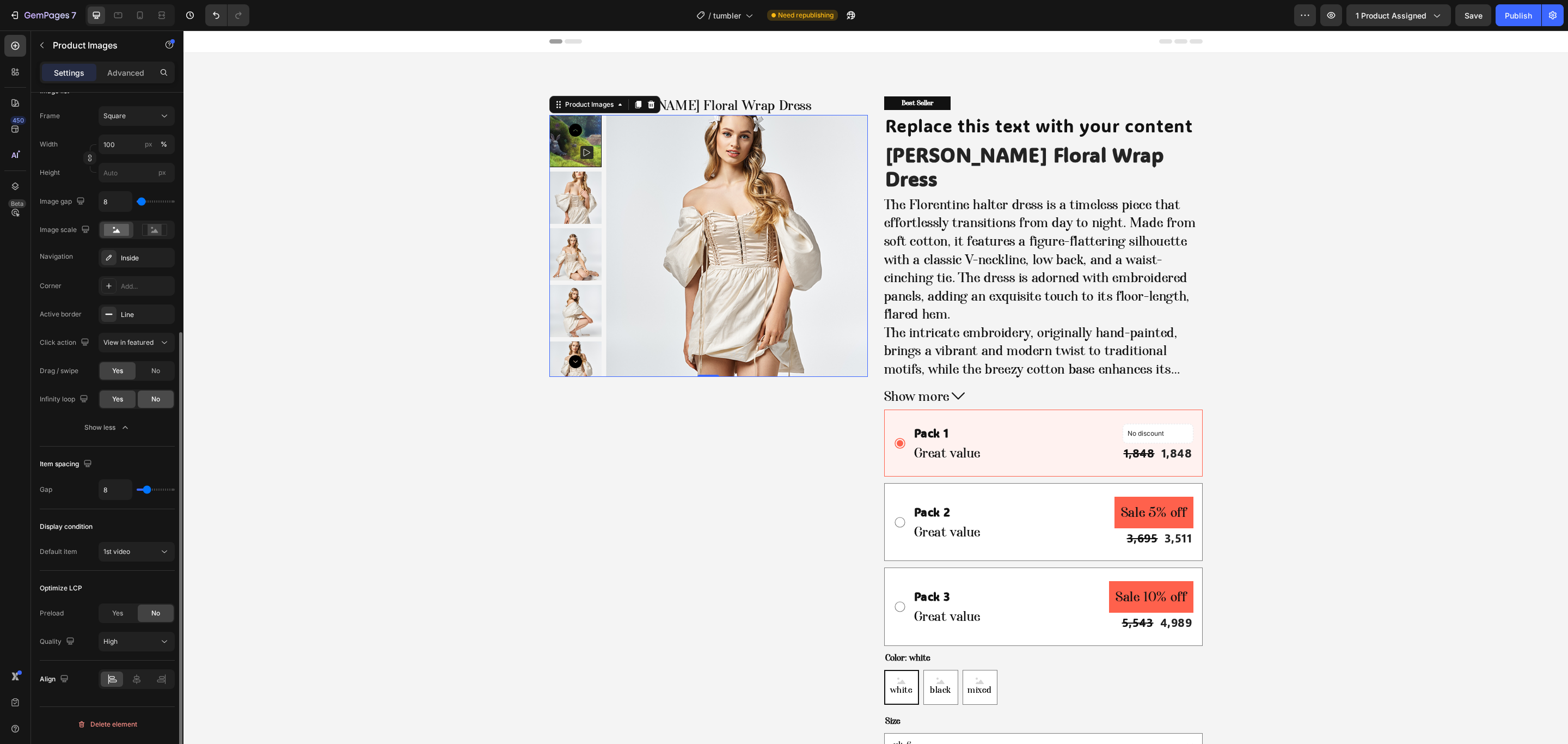
click at [157, 399] on span "No" at bounding box center [156, 399] width 9 height 10
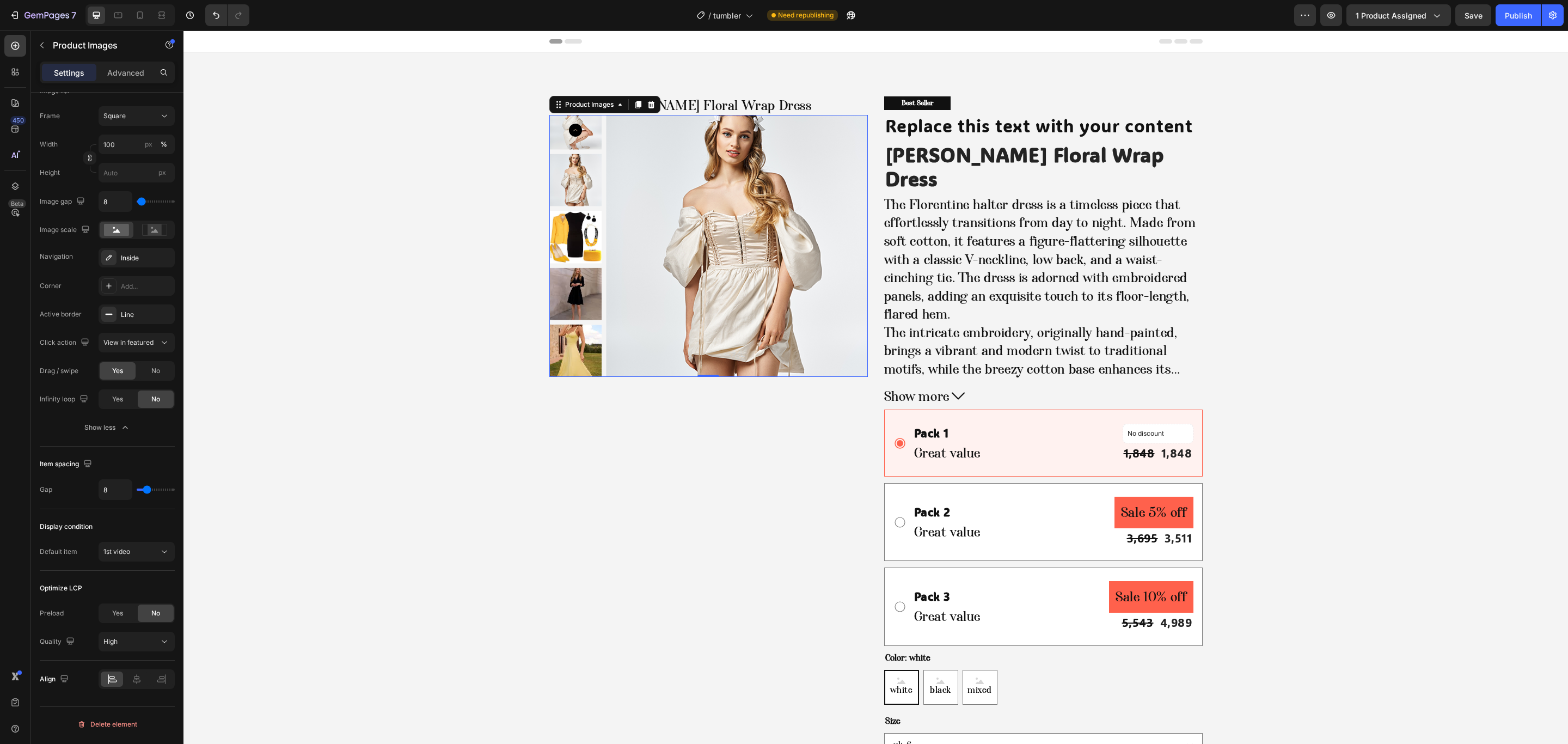
click at [570, 126] on icon "Carousel Back Arrow" at bounding box center [575, 130] width 13 height 13
click at [698, 204] on img at bounding box center [737, 246] width 262 height 262
drag, startPoint x: 1516, startPoint y: 13, endPoint x: 1235, endPoint y: 33, distance: 281.7
click at [1516, 13] on div "Publish" at bounding box center [1518, 15] width 27 height 12
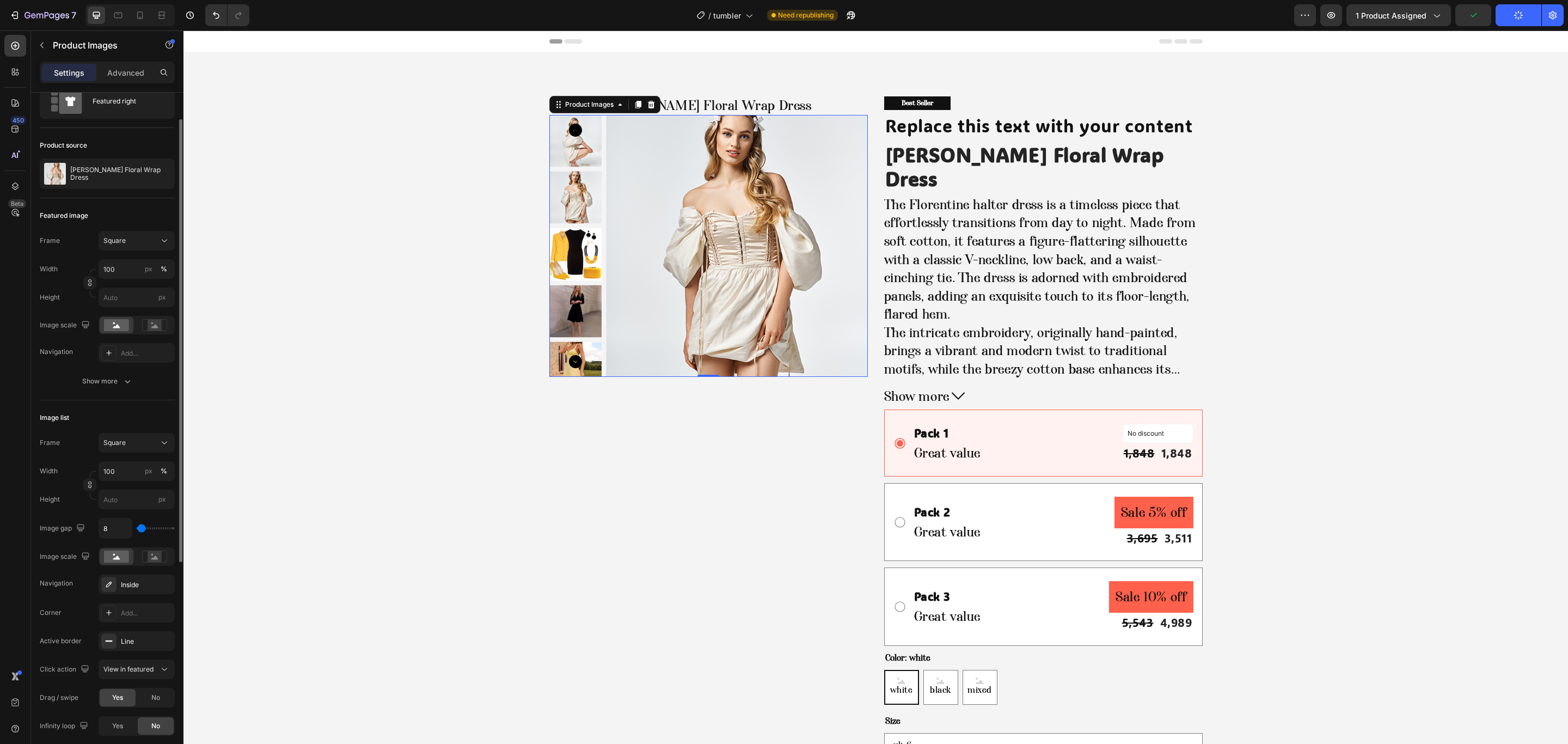
scroll to position [0, 0]
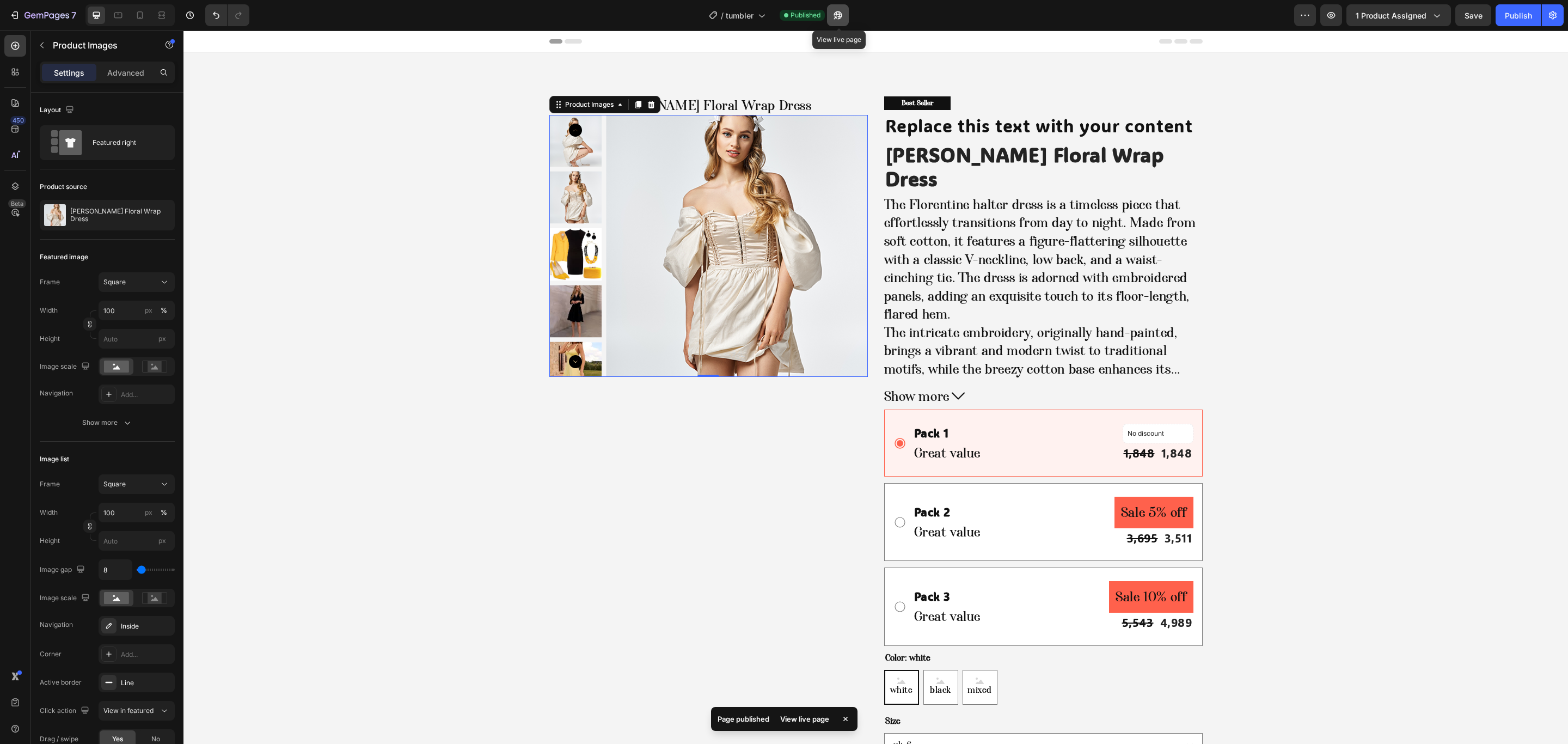
click at [836, 20] on icon "button" at bounding box center [838, 15] width 11 height 11
click at [65, 49] on p "Product Images" at bounding box center [99, 45] width 93 height 13
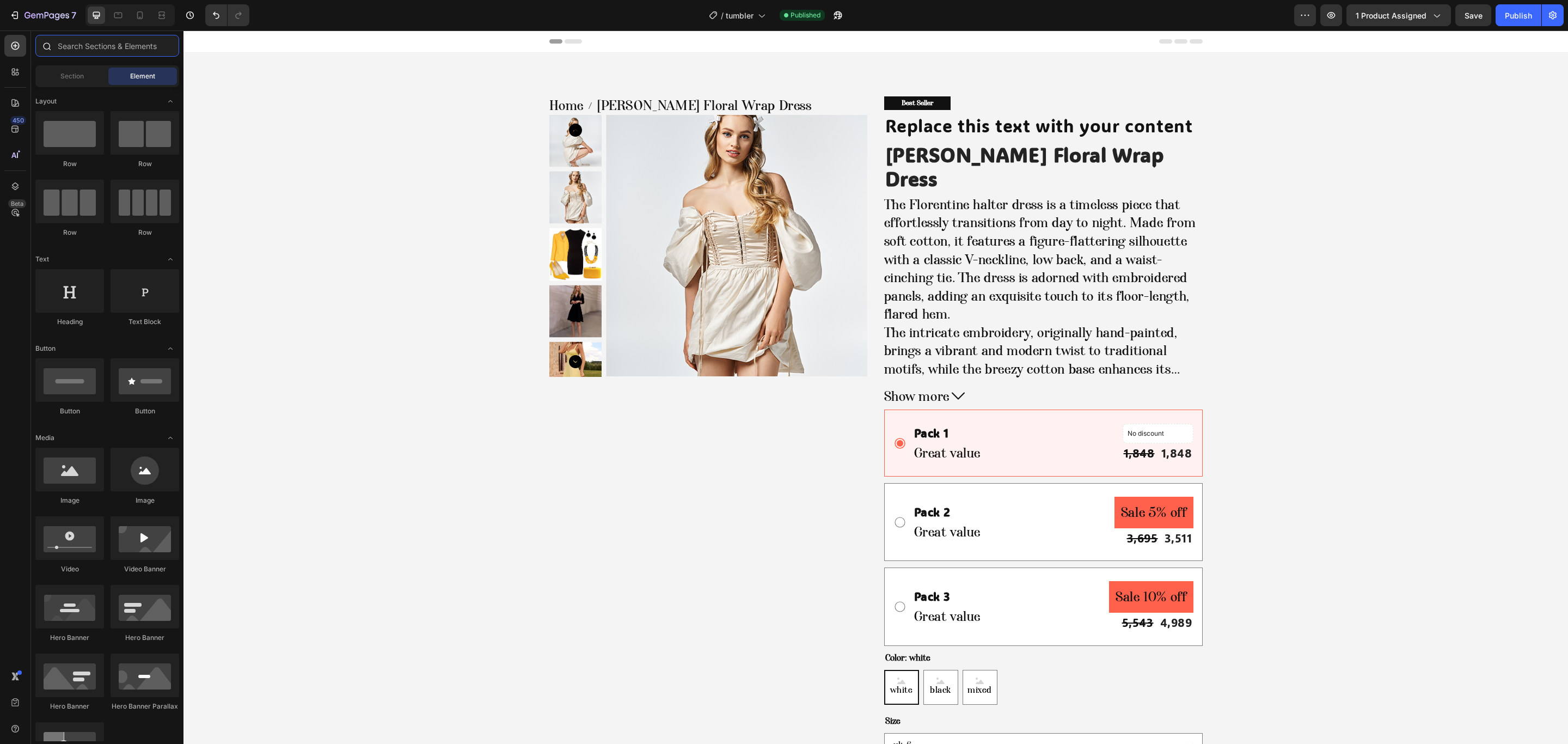
click at [94, 53] on input "text" at bounding box center [107, 46] width 144 height 22
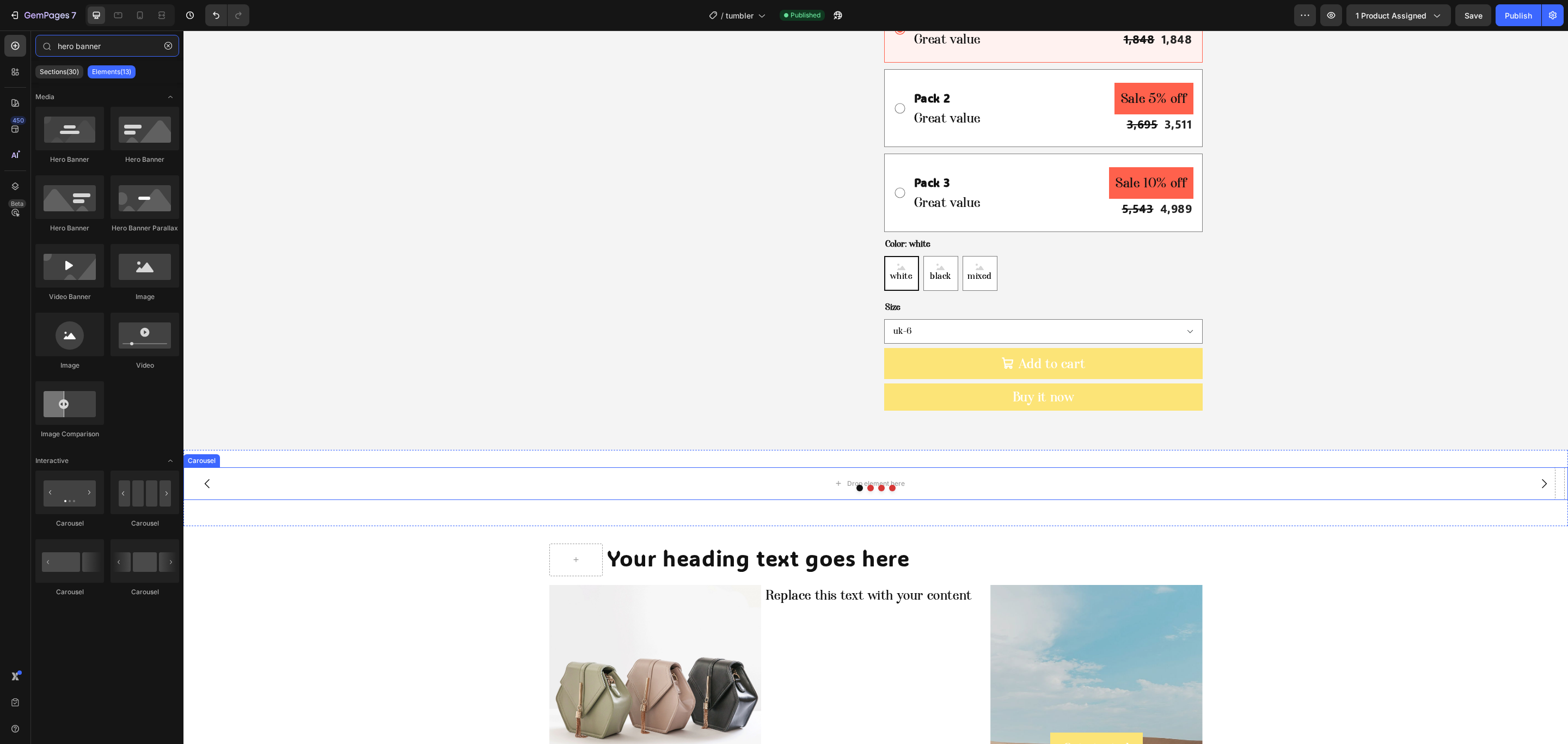
scroll to position [734, 0]
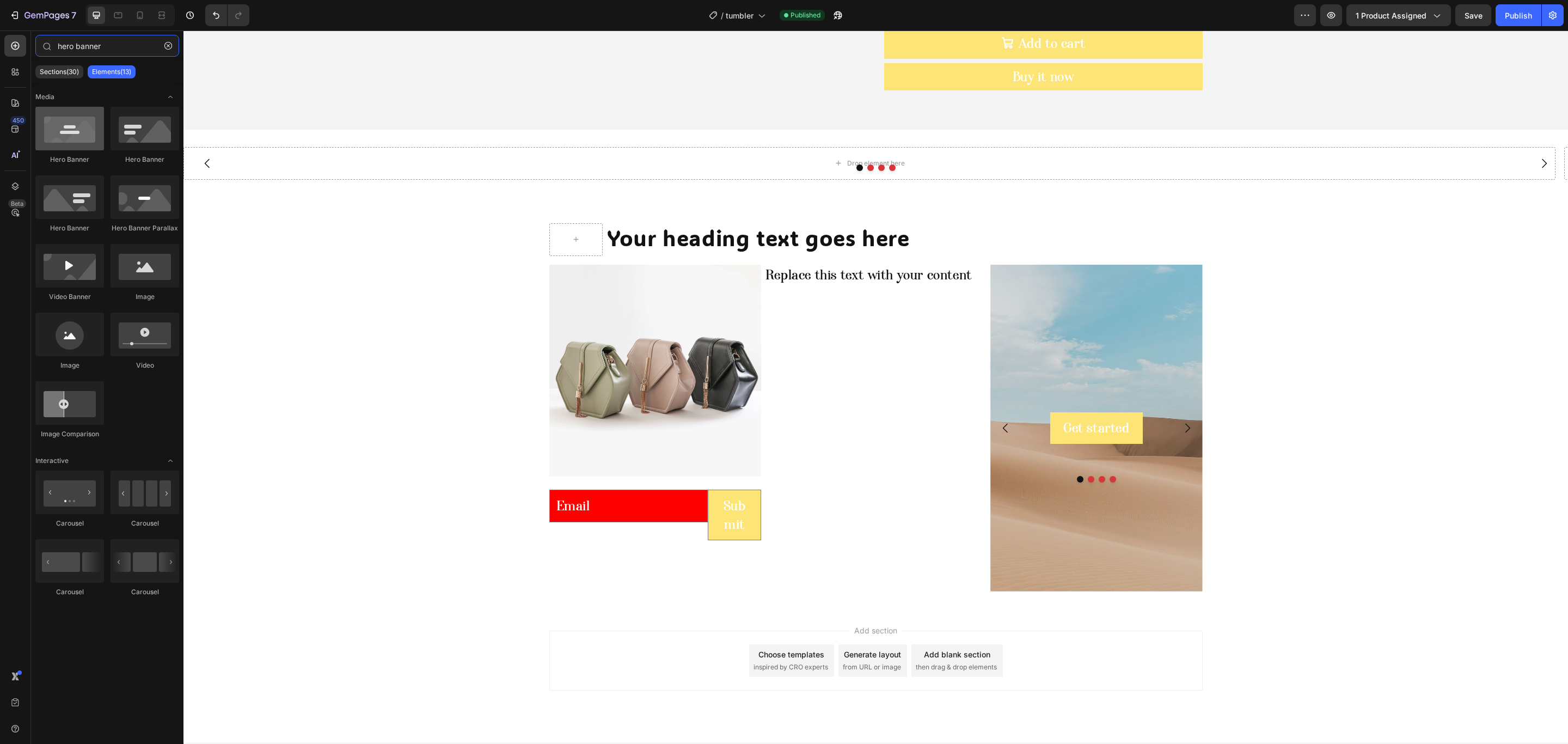
type input "hero banner"
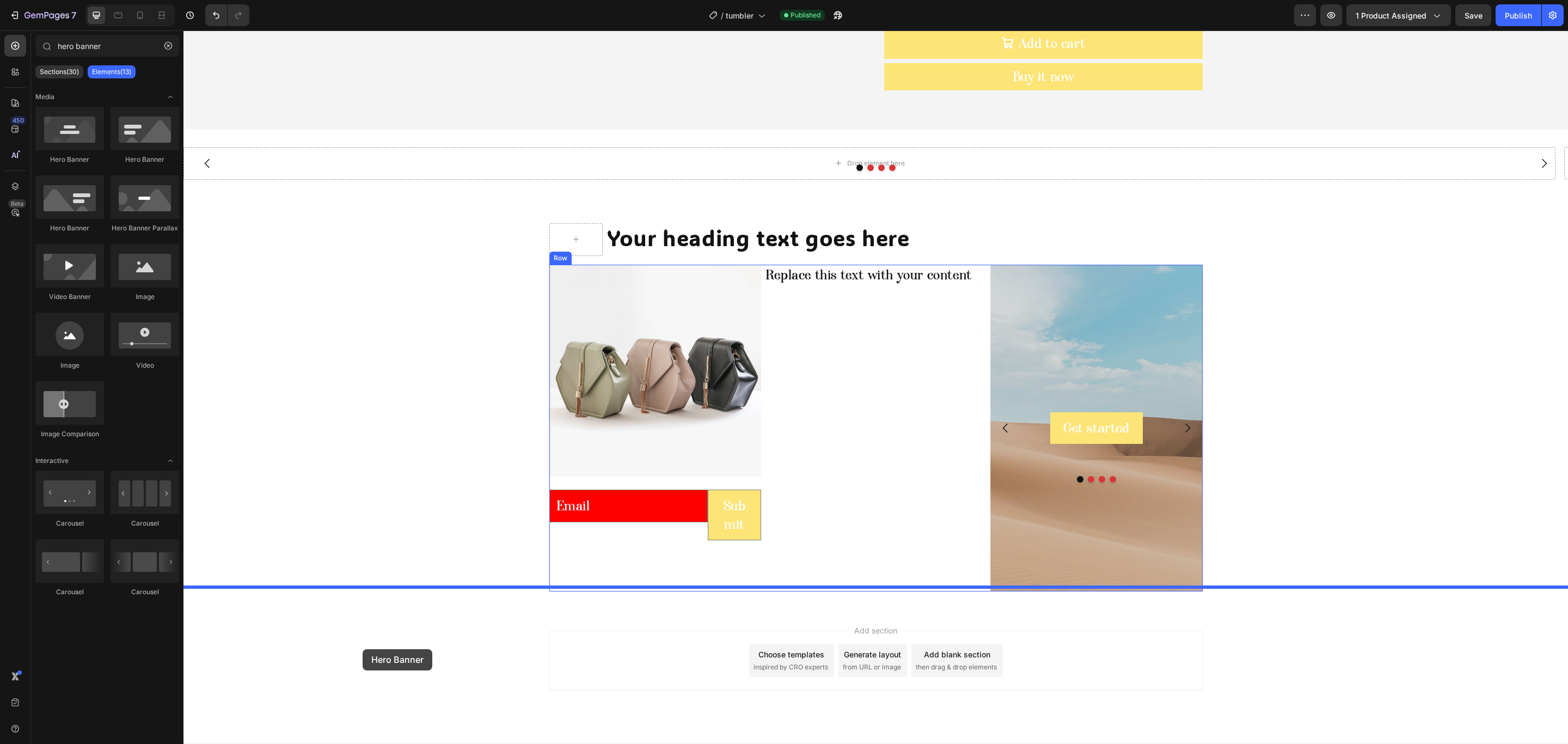
drag, startPoint x: 237, startPoint y: 163, endPoint x: 363, endPoint y: 649, distance: 502.1
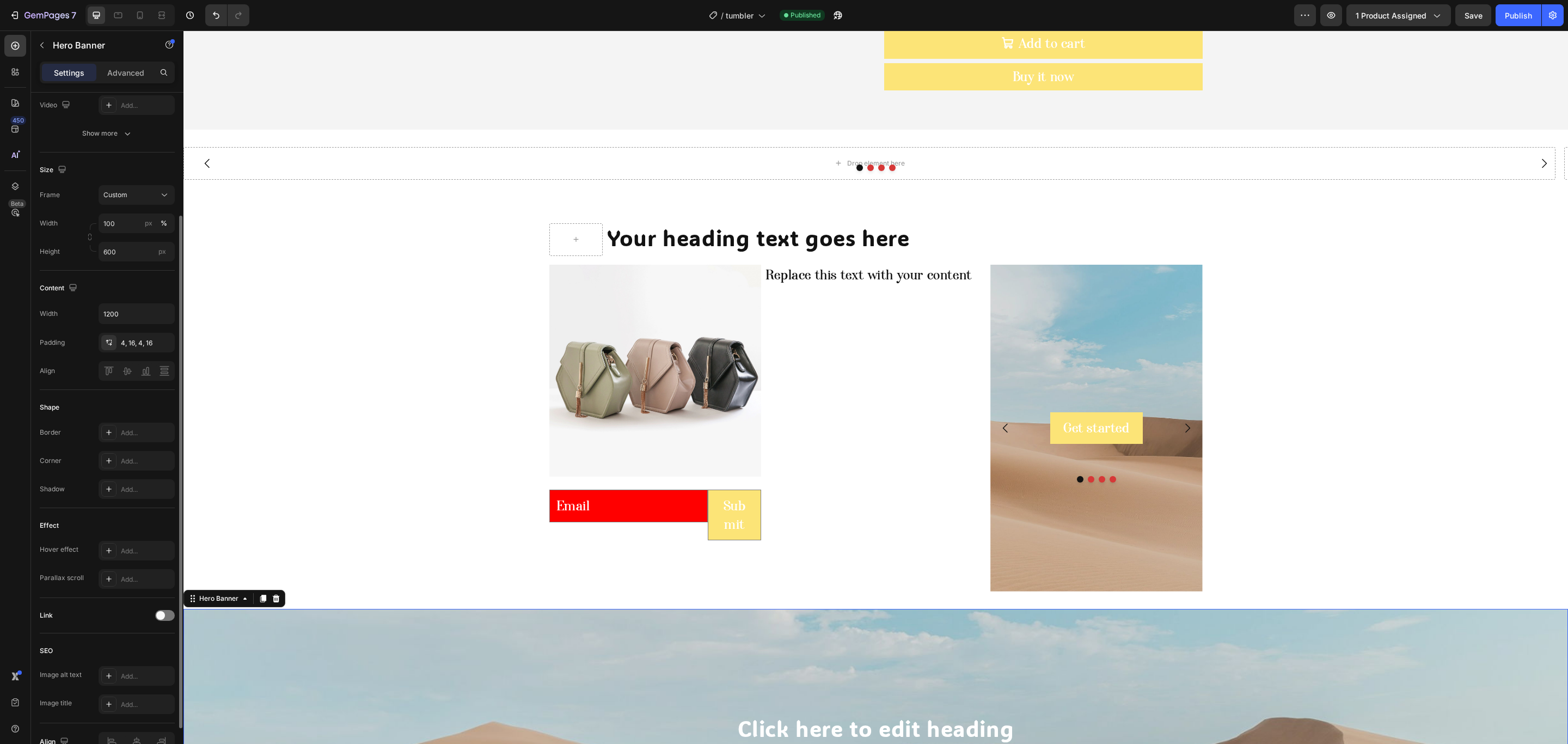
scroll to position [226, 0]
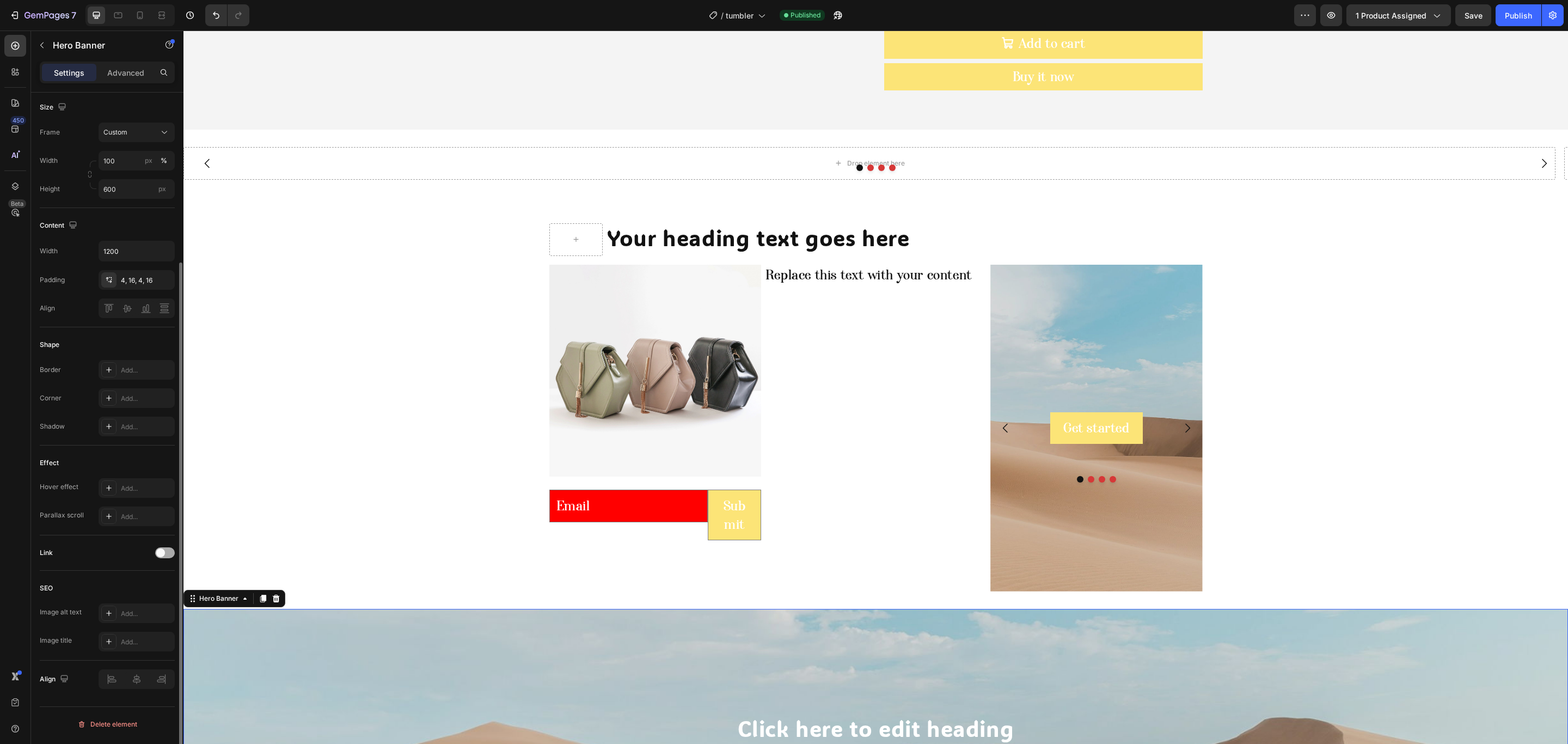
click at [170, 554] on div at bounding box center [165, 553] width 19 height 11
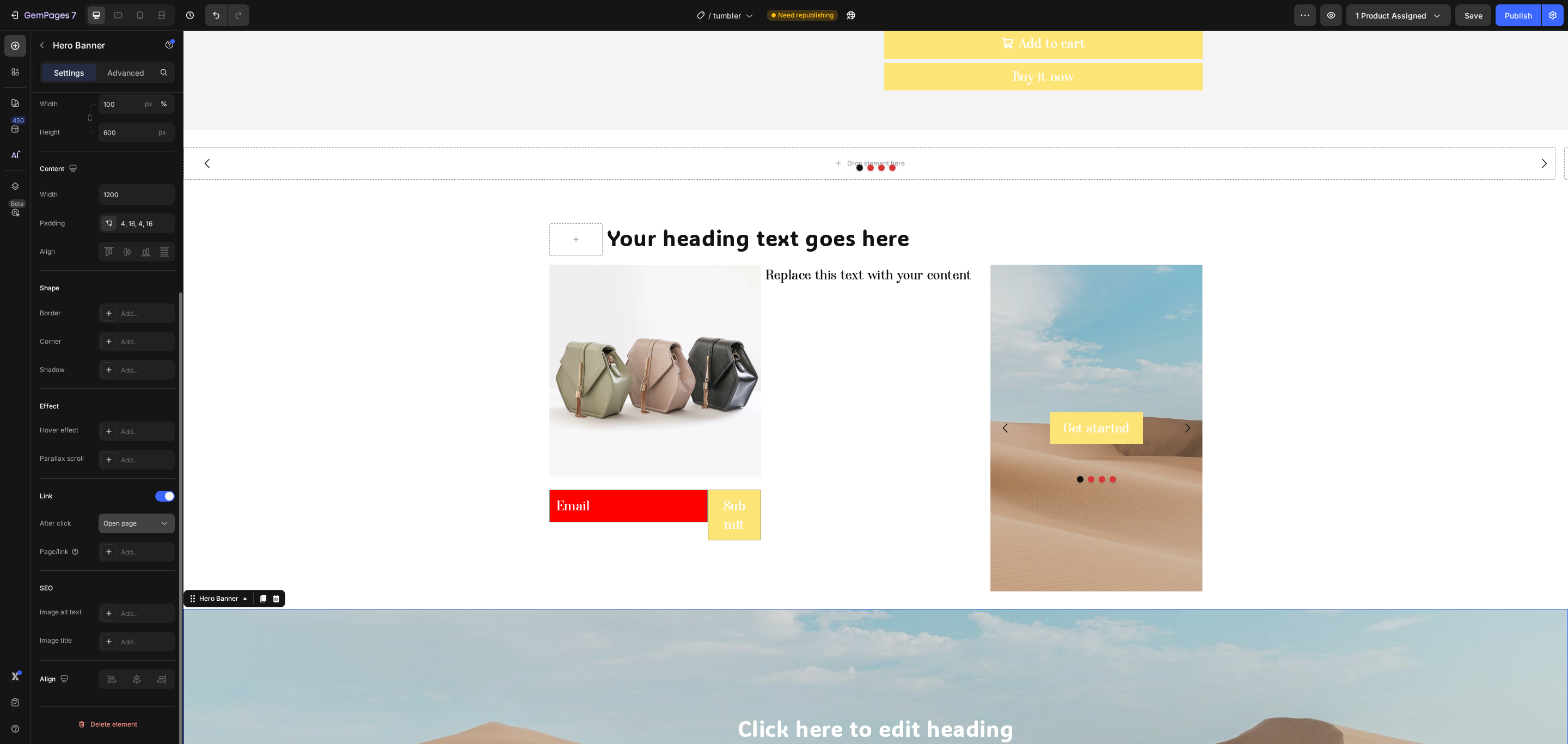
click at [115, 524] on span "Open page" at bounding box center [120, 522] width 33 height 8
click at [108, 574] on span "Scroll to" at bounding box center [116, 573] width 26 height 10
click at [116, 527] on span "Scroll to" at bounding box center [116, 522] width 26 height 8
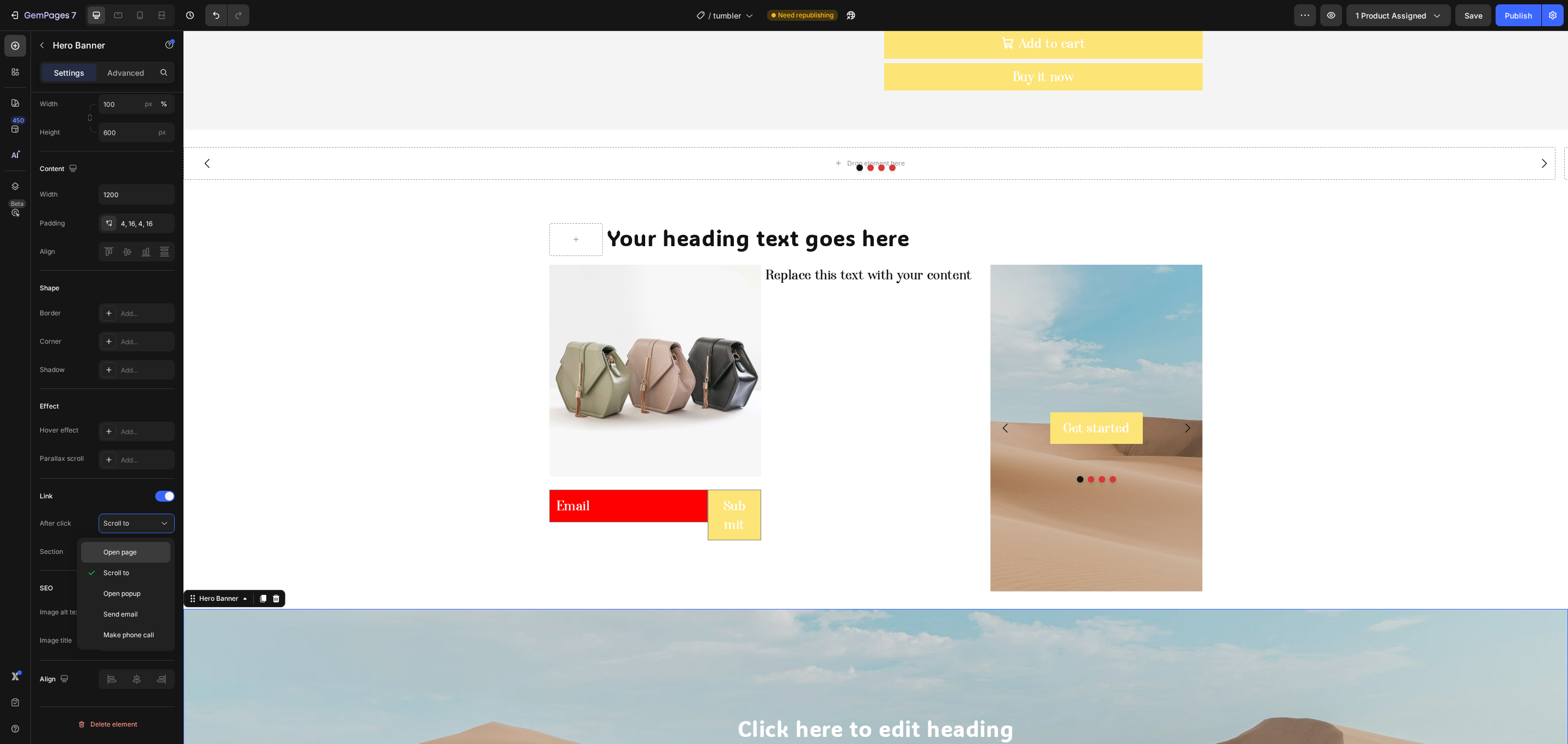
click at [119, 551] on span "Open page" at bounding box center [120, 552] width 33 height 10
click at [110, 555] on icon at bounding box center [109, 552] width 9 height 9
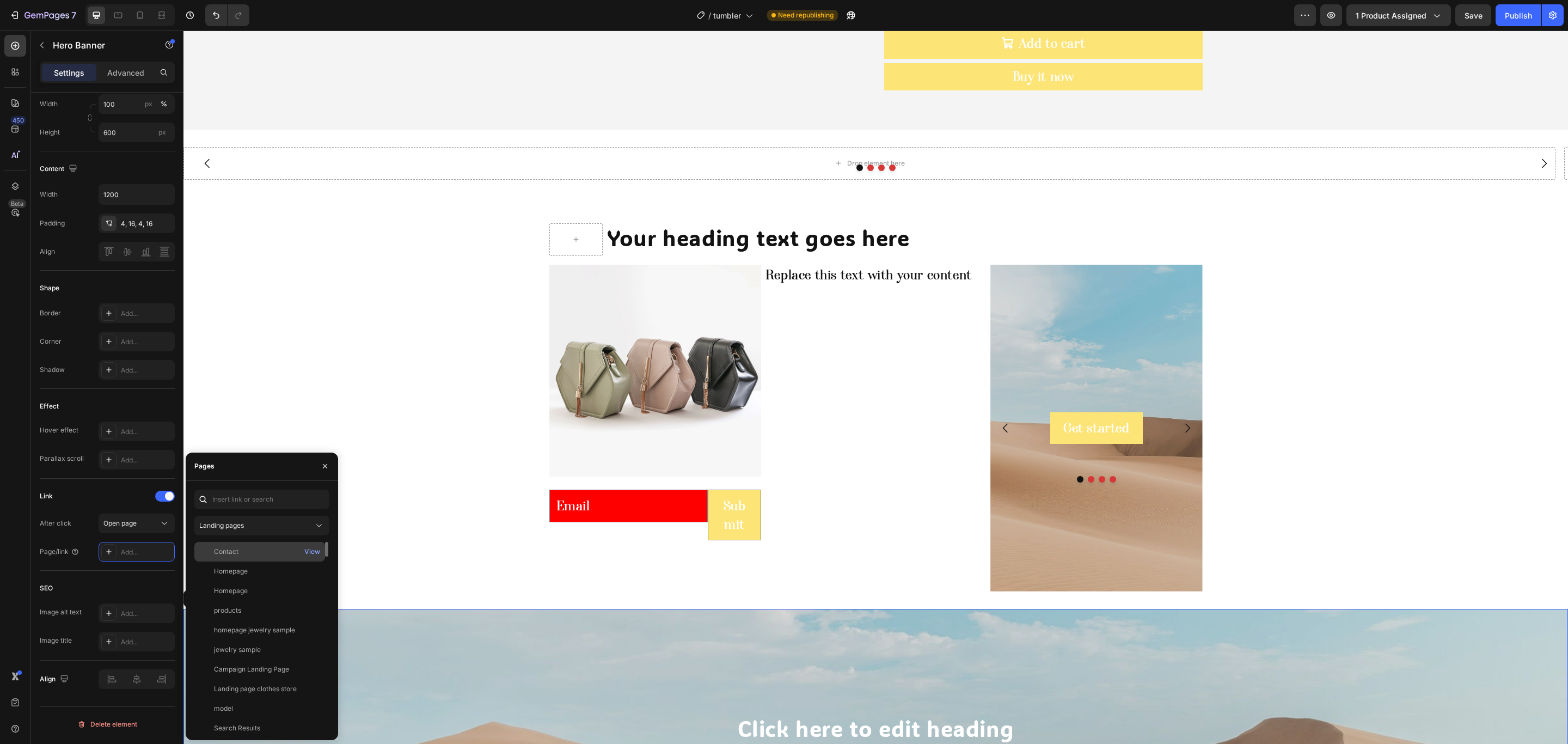
click at [230, 552] on div "Contact" at bounding box center [226, 552] width 24 height 10
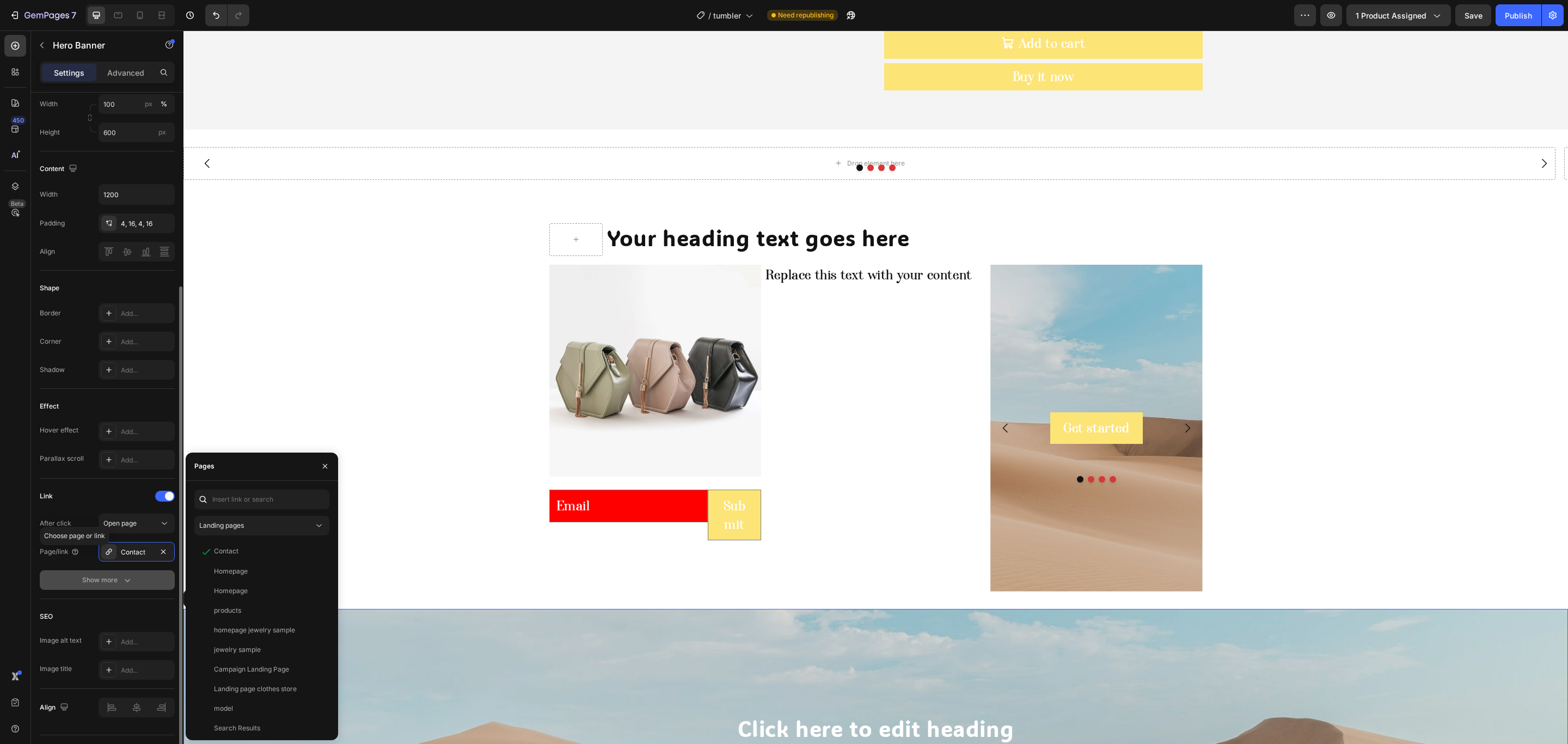
click at [106, 588] on button "Show more" at bounding box center [107, 580] width 135 height 19
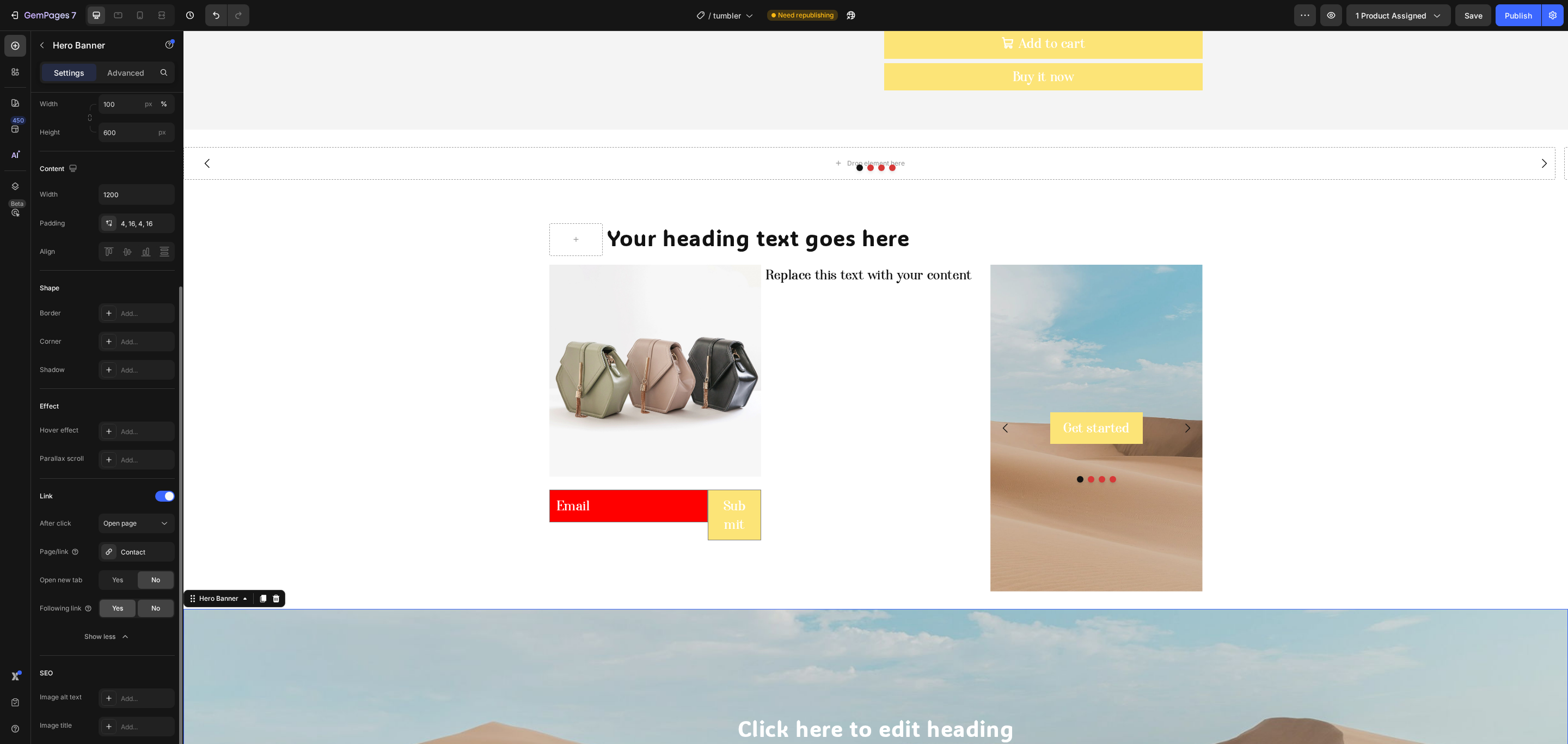
click at [122, 611] on span "Yes" at bounding box center [117, 608] width 11 height 10
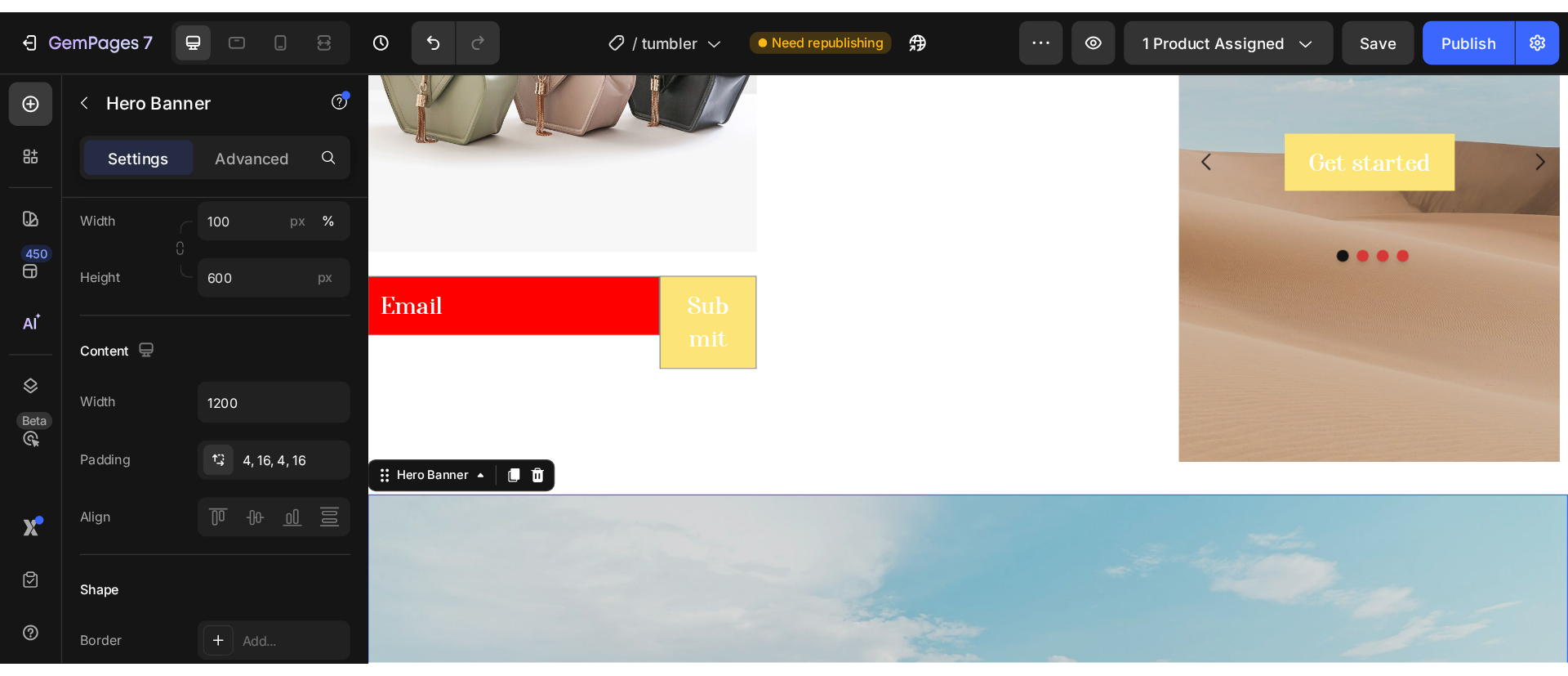
scroll to position [1590, 0]
